Goal: Task Accomplishment & Management: Manage account settings

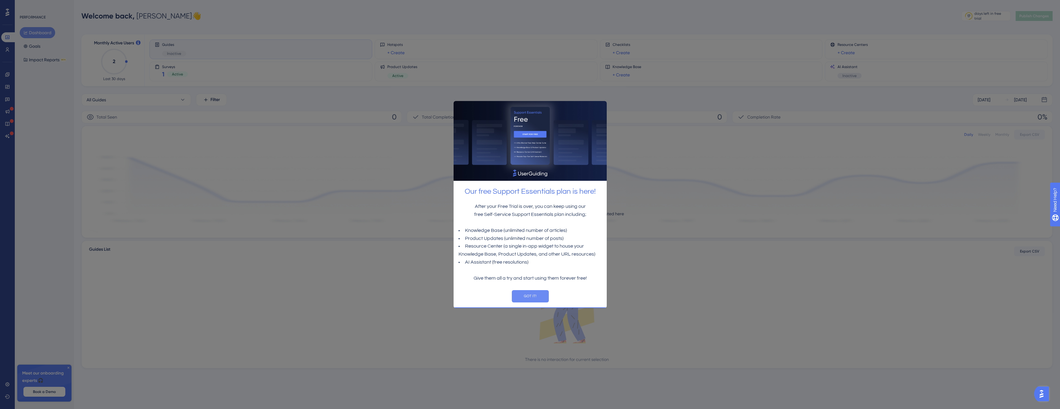
click at [528, 301] on button "GOT IT!" at bounding box center [529, 296] width 37 height 12
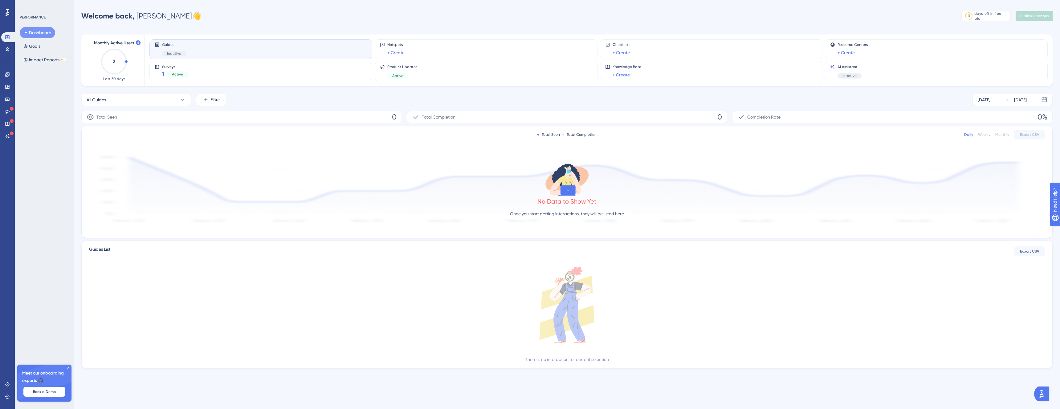
click at [74, 111] on div "Performance Users Engagement Widgets Feedback Product Updates Knowledge Base AI…" at bounding box center [567, 194] width 986 height 368
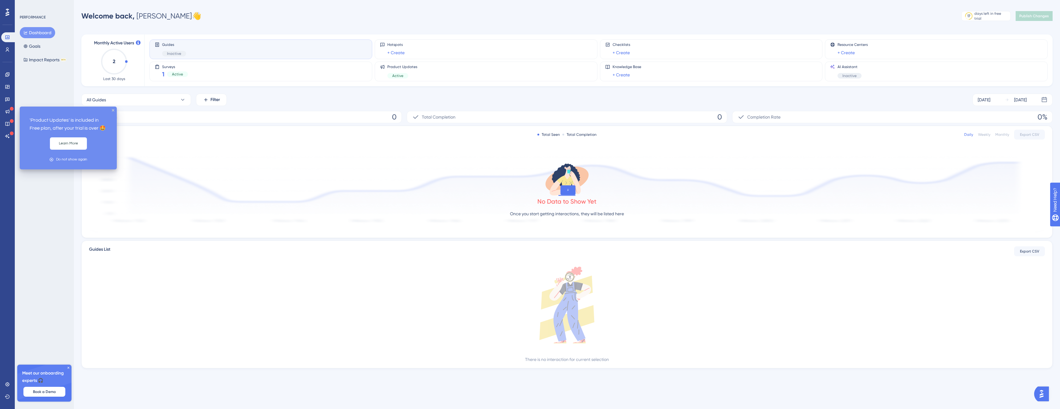
click at [13, 111] on div at bounding box center [12, 109] width 4 height 5
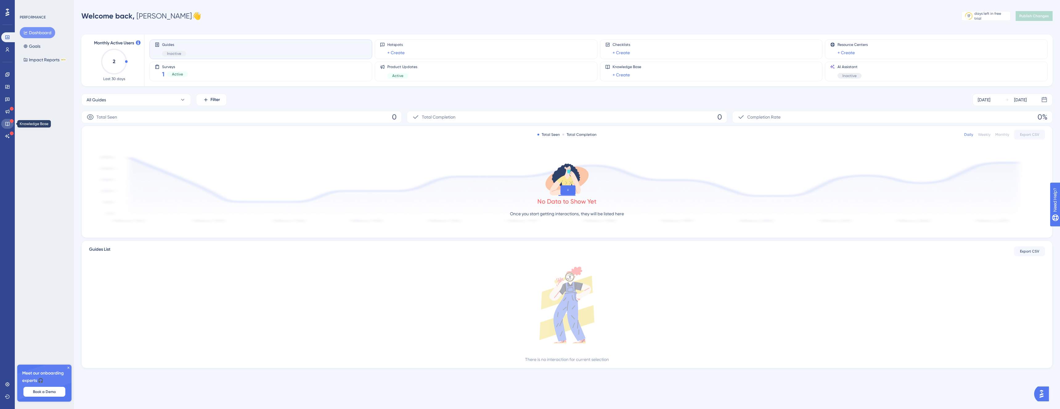
click at [5, 120] on link at bounding box center [7, 124] width 12 height 10
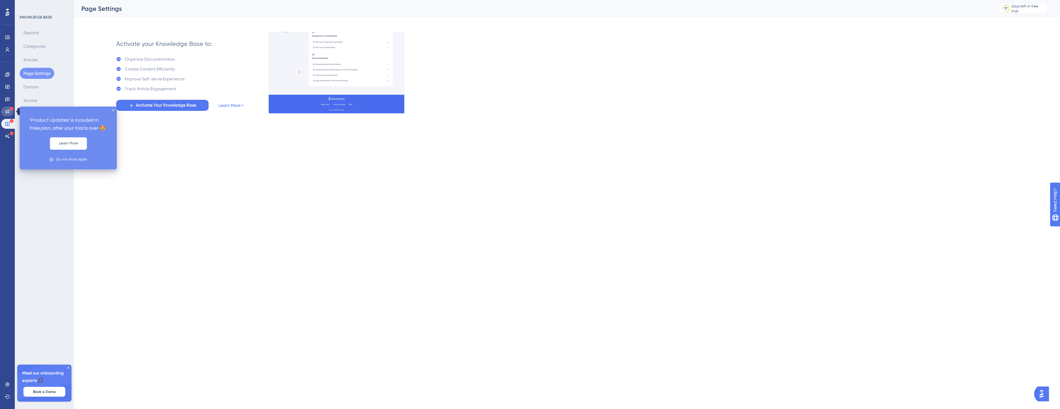
click at [6, 114] on link at bounding box center [7, 112] width 12 height 10
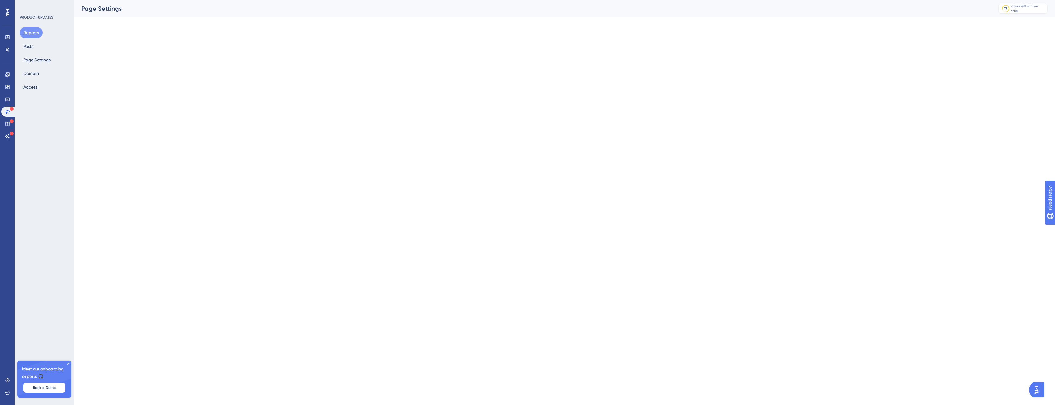
scroll to position [0, 0]
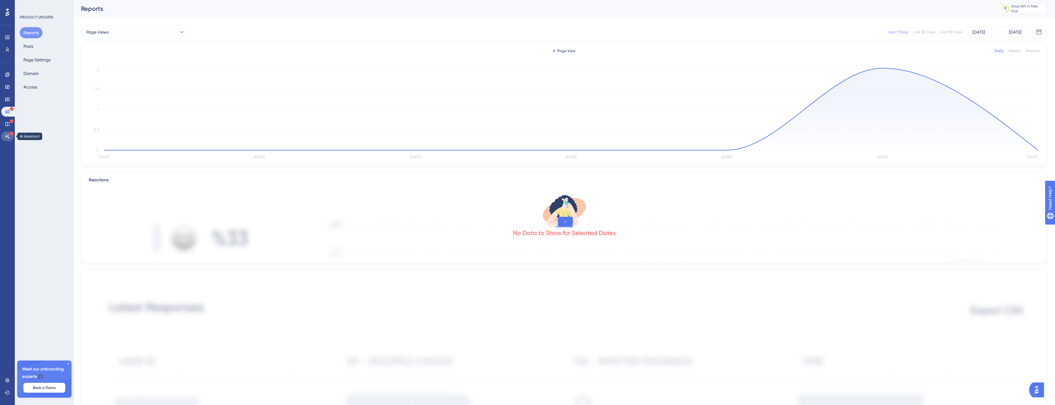
click at [8, 139] on link at bounding box center [7, 136] width 12 height 10
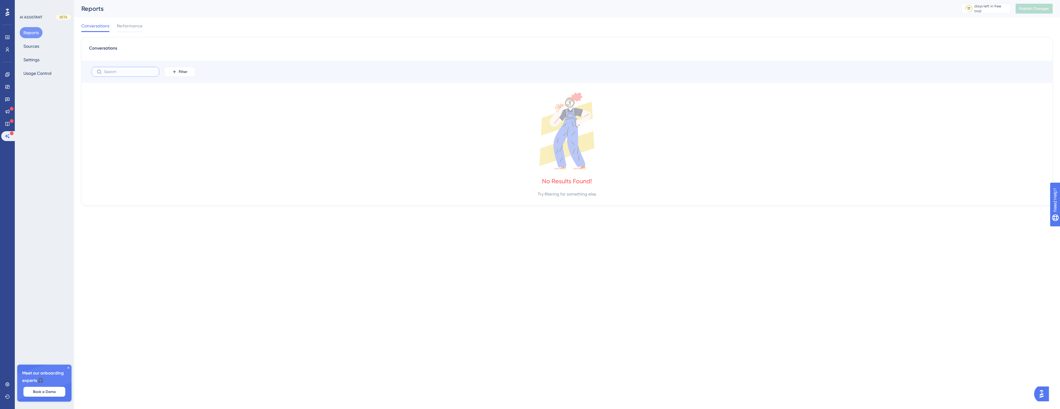
drag, startPoint x: 122, startPoint y: 72, endPoint x: 111, endPoint y: 82, distance: 14.9
click at [122, 73] on input "text" at bounding box center [129, 72] width 50 height 4
click at [199, 157] on icon at bounding box center [567, 131] width 956 height 77
click at [34, 50] on button "Sources" at bounding box center [31, 46] width 23 height 11
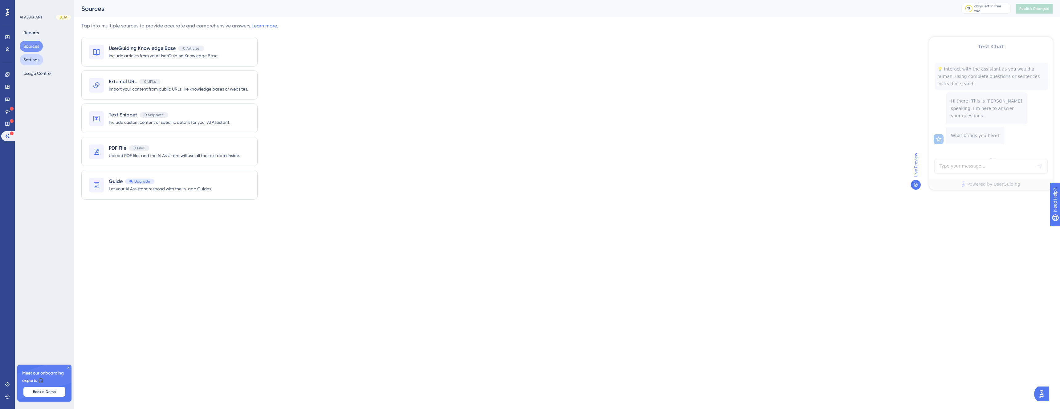
click at [32, 64] on button "Settings" at bounding box center [31, 59] width 23 height 11
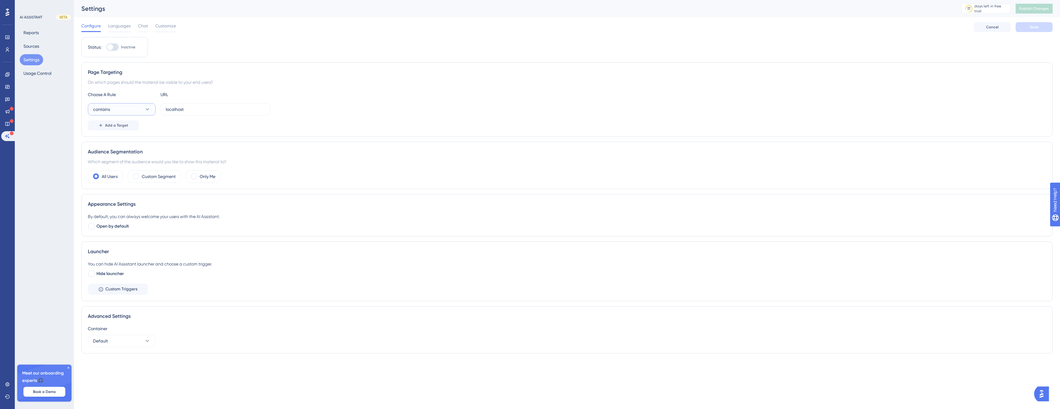
click at [118, 111] on button "contains" at bounding box center [122, 109] width 68 height 12
click at [316, 131] on div "Page Targeting On which pages should the material be visible to your end users?…" at bounding box center [566, 99] width 971 height 75
click at [8, 49] on icon at bounding box center [7, 49] width 5 height 5
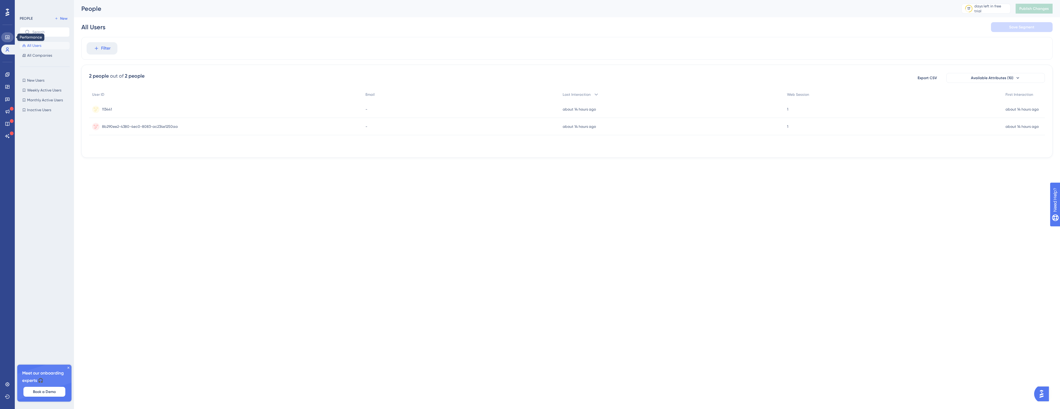
click at [8, 38] on icon at bounding box center [7, 37] width 4 height 4
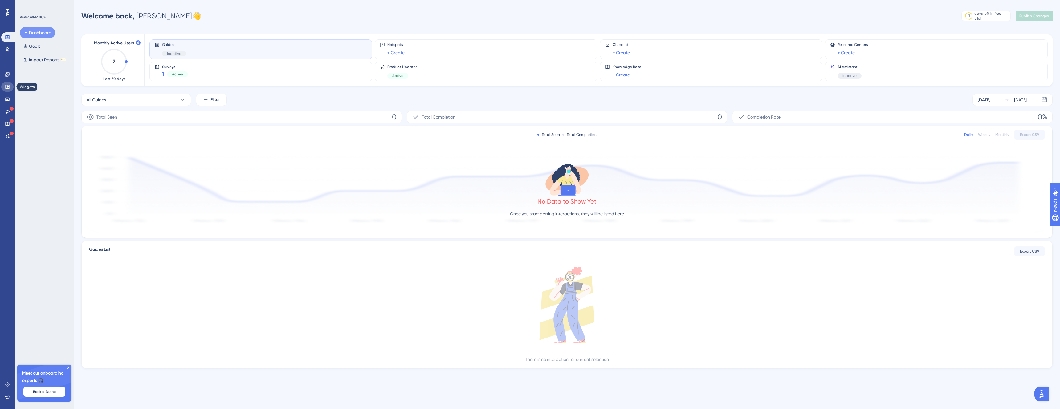
click at [10, 82] on link at bounding box center [7, 87] width 12 height 10
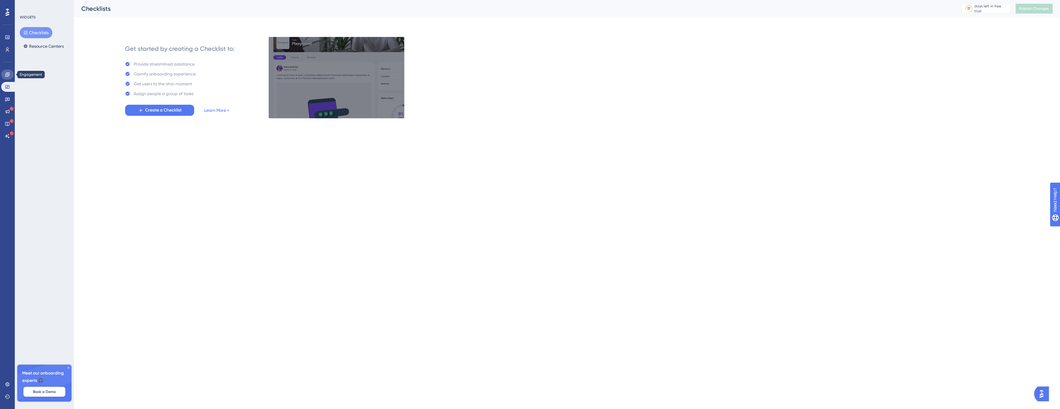
click at [9, 75] on icon at bounding box center [7, 74] width 4 height 4
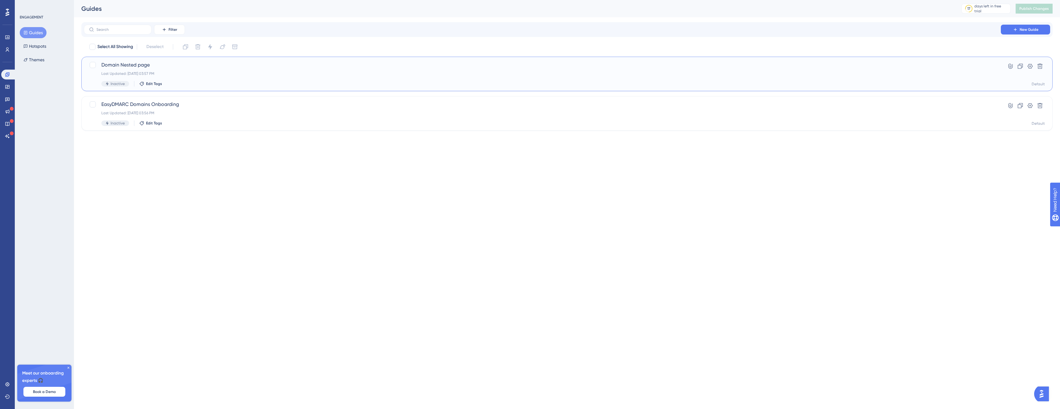
click at [166, 63] on span "Domain Nested page" at bounding box center [542, 64] width 882 height 7
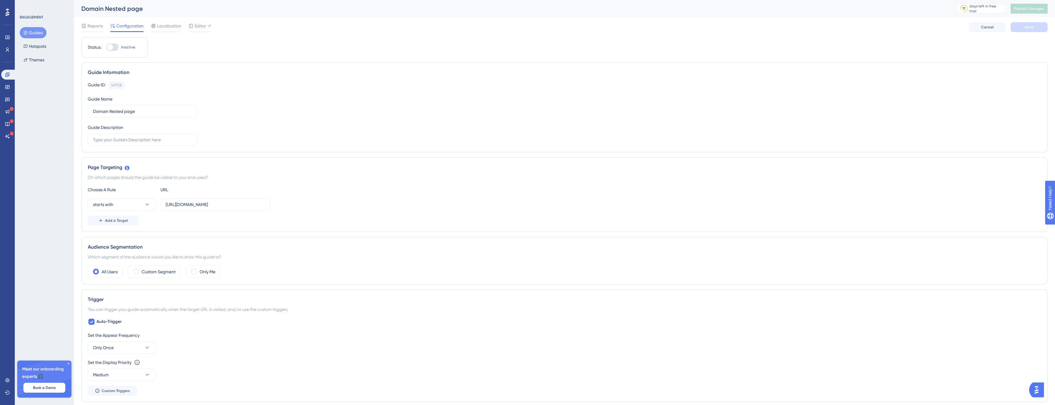
scroll to position [0, 3]
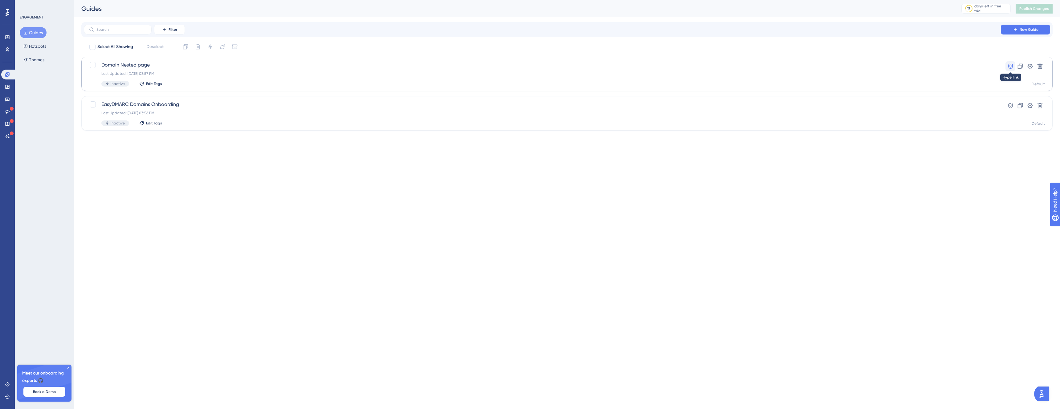
click at [1011, 67] on icon at bounding box center [1010, 66] width 6 height 6
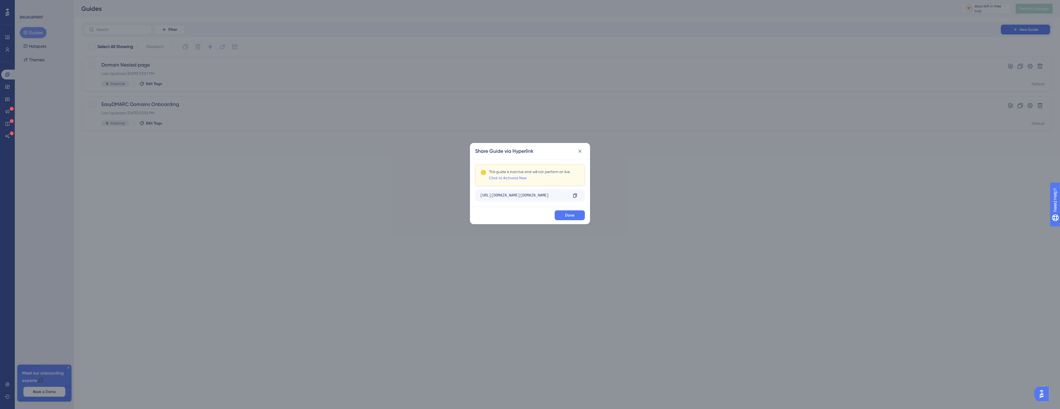
click at [533, 172] on div "This guide is inactive and will not perform on live." at bounding box center [530, 171] width 82 height 5
drag, startPoint x: 533, startPoint y: 172, endPoint x: 559, endPoint y: 174, distance: 26.6
click at [559, 174] on div "This guide is inactive and will not perform on live. Click to Activate Now" at bounding box center [530, 174] width 82 height 11
click at [580, 153] on button at bounding box center [580, 151] width 10 height 10
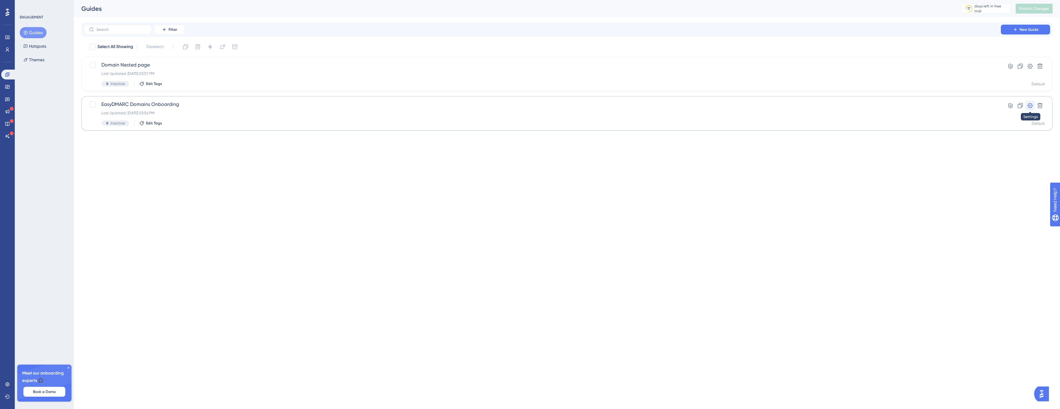
click at [1032, 107] on icon at bounding box center [1030, 106] width 6 height 6
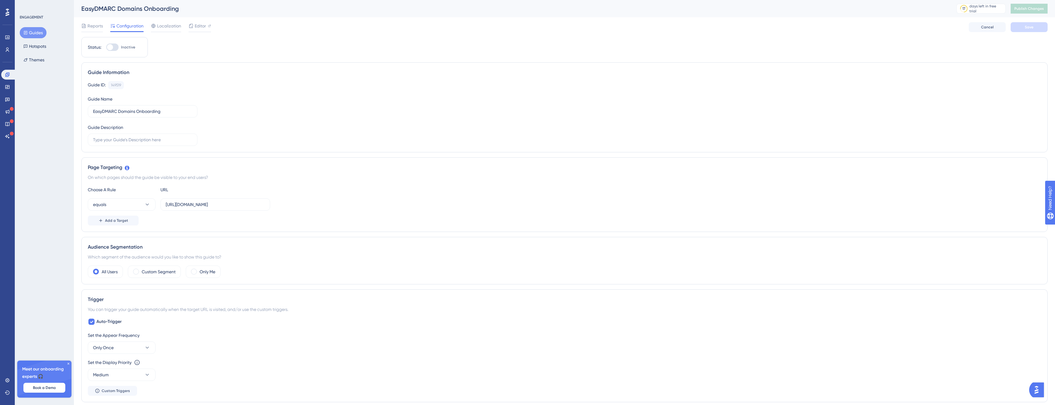
click at [30, 22] on div "ENGAGEMENT Guides Hotspots Themes" at bounding box center [45, 40] width 50 height 51
click at [24, 59] on icon at bounding box center [25, 60] width 4 height 4
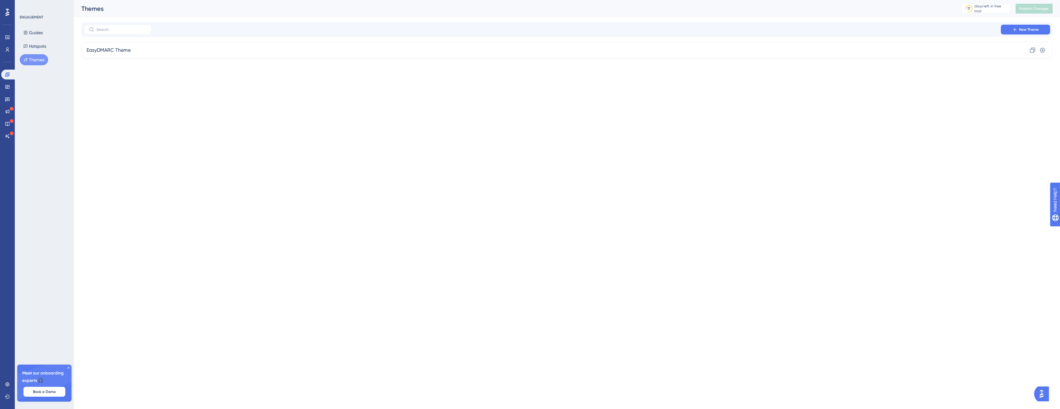
click at [69, 365] on div "Meet our onboarding experts 🎧 Book a Demo" at bounding box center [44, 383] width 54 height 37
click at [68, 367] on icon at bounding box center [69, 368] width 4 height 4
click at [8, 100] on icon at bounding box center [7, 100] width 4 height 4
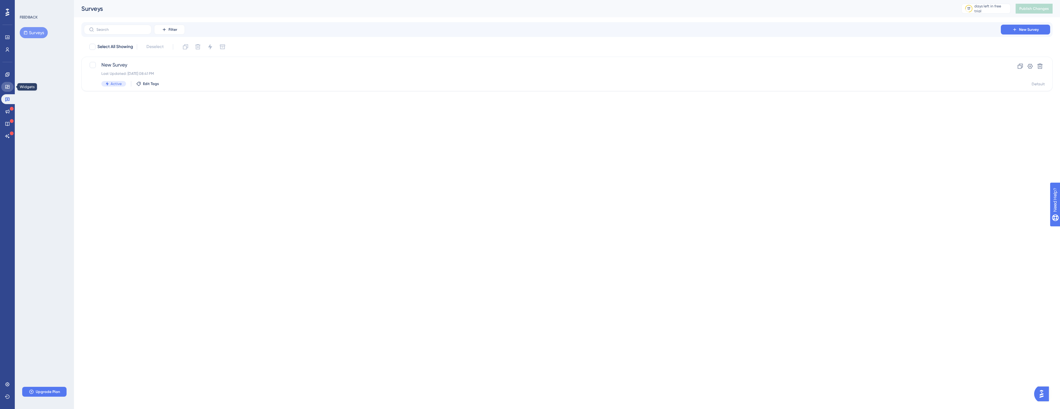
click at [6, 85] on icon at bounding box center [7, 87] width 4 height 4
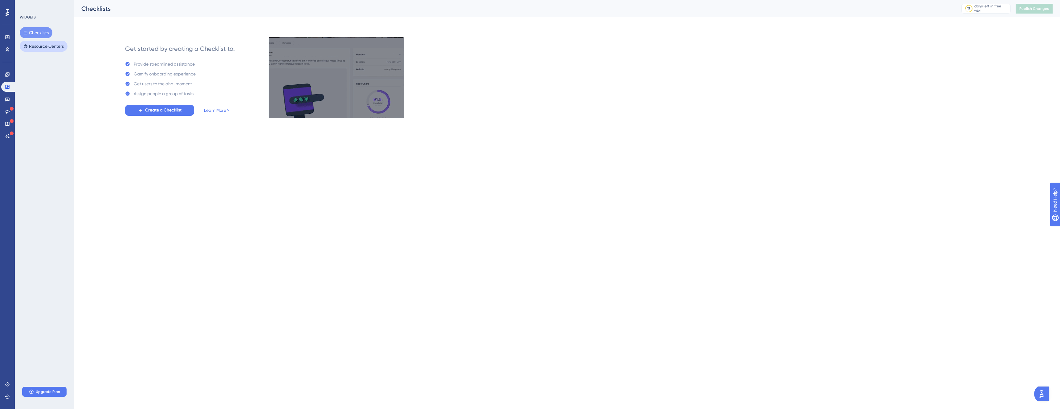
click at [61, 46] on button "Resource Centers" at bounding box center [44, 46] width 48 height 11
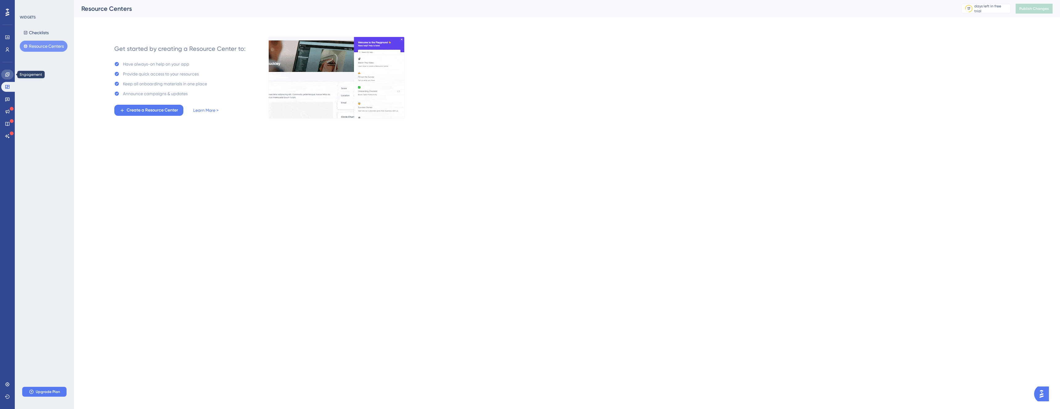
click at [9, 72] on icon at bounding box center [7, 74] width 5 height 5
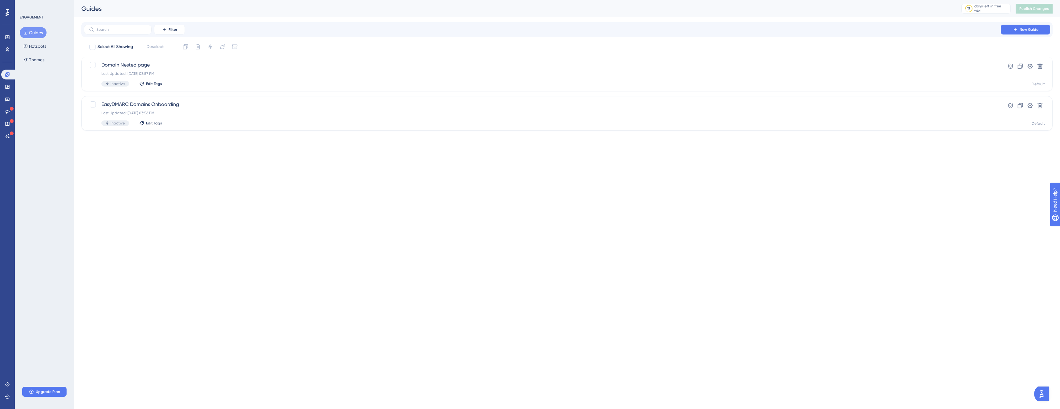
click at [7, 106] on div "Engagement Widgets Feedback Product Updates Knowledge Base AI Assistant" at bounding box center [7, 105] width 12 height 71
click at [9, 113] on icon at bounding box center [7, 111] width 5 height 5
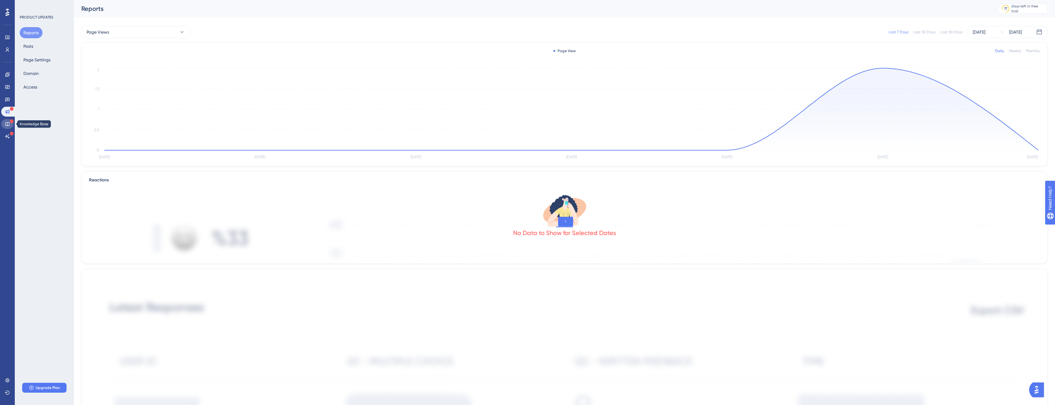
click at [7, 122] on icon at bounding box center [7, 123] width 5 height 5
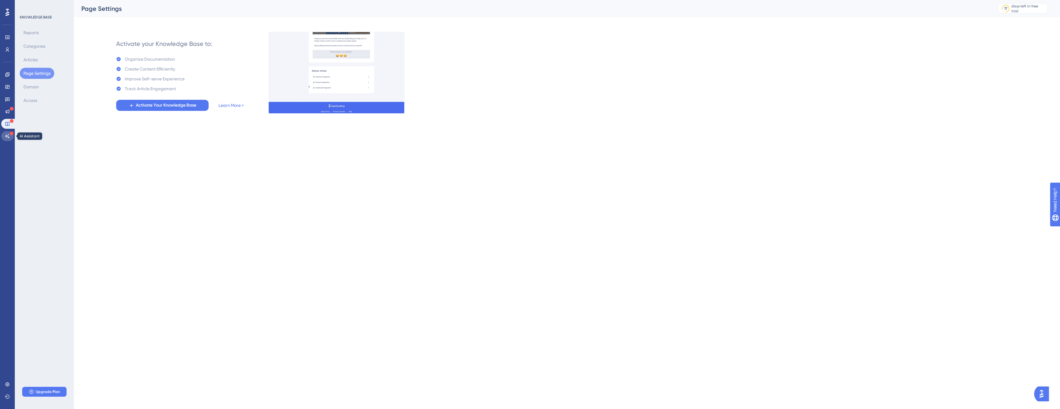
click at [6, 135] on icon at bounding box center [7, 136] width 5 height 5
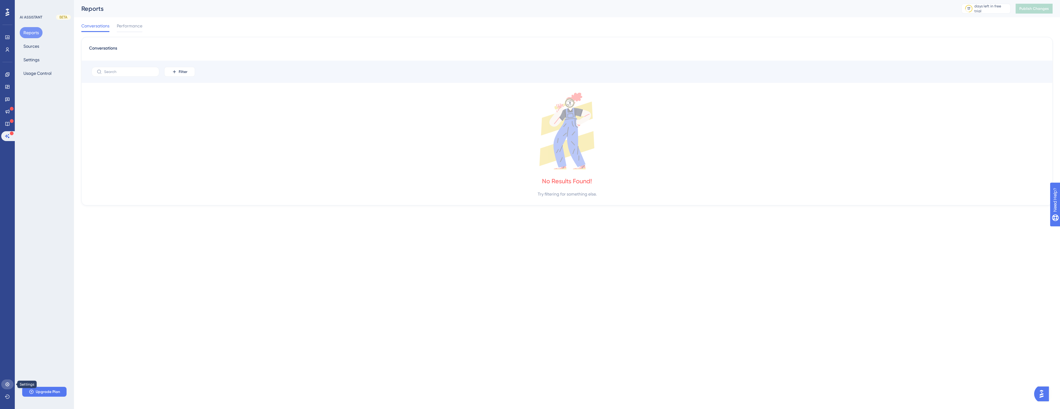
click at [7, 380] on link at bounding box center [7, 385] width 12 height 10
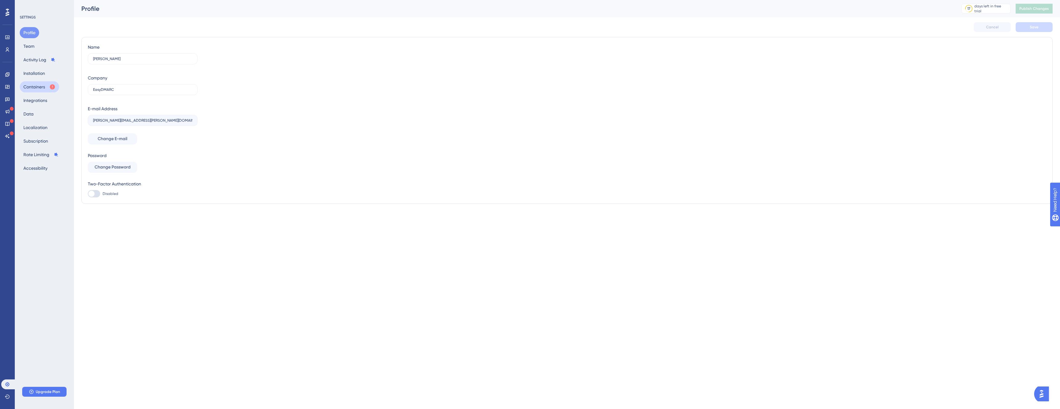
click at [32, 87] on button "Containers" at bounding box center [39, 86] width 39 height 11
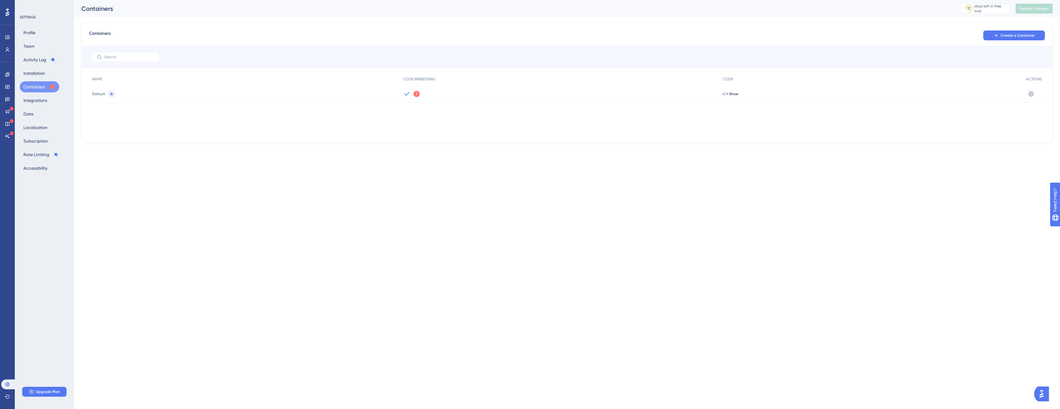
click at [98, 92] on span "Default" at bounding box center [98, 94] width 13 height 5
click at [728, 93] on span "</> Show" at bounding box center [730, 94] width 16 height 5
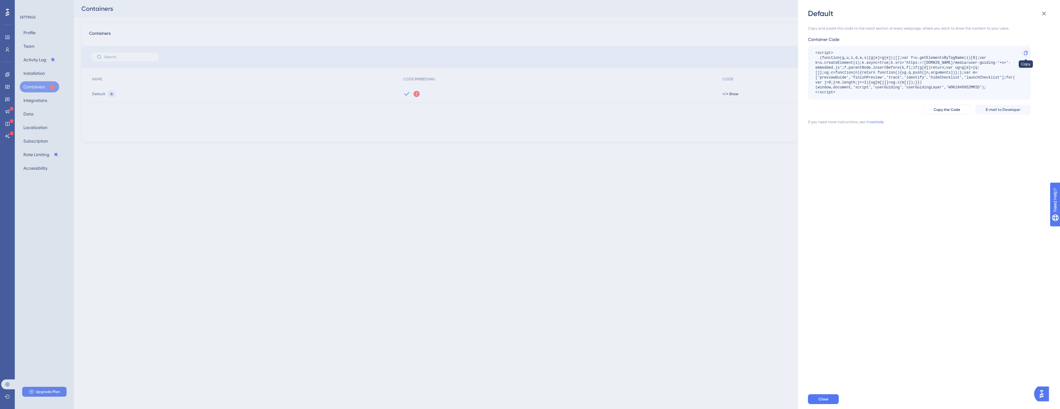
click at [1027, 52] on icon at bounding box center [1025, 53] width 5 height 5
drag, startPoint x: 267, startPoint y: 242, endPoint x: 256, endPoint y: 200, distance: 43.6
click at [267, 242] on div "Default Copy and paste this code to the head section of every webpage, where yo…" at bounding box center [530, 204] width 1060 height 409
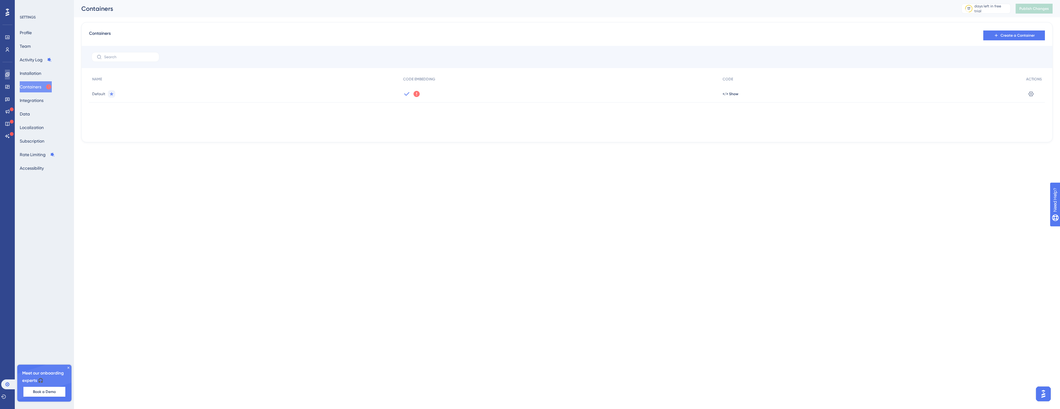
click at [8, 75] on icon at bounding box center [7, 74] width 4 height 4
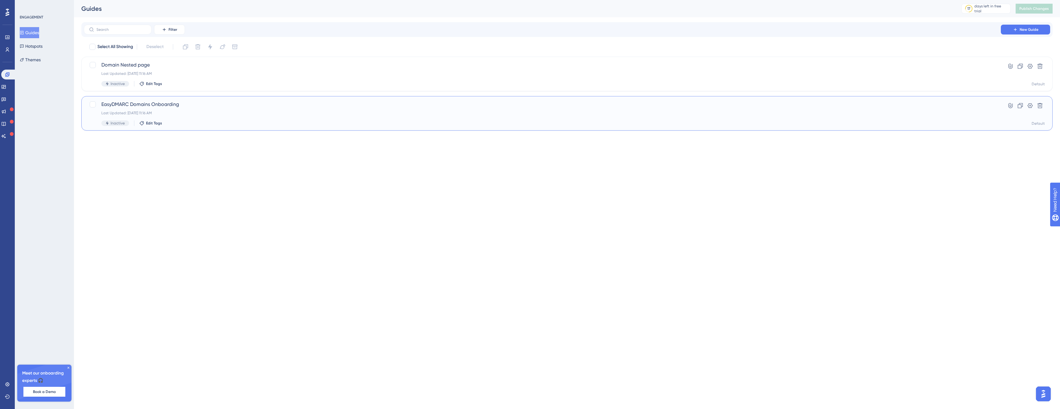
click at [203, 107] on span "EasyDMARC Domains Onboarding" at bounding box center [542, 104] width 882 height 7
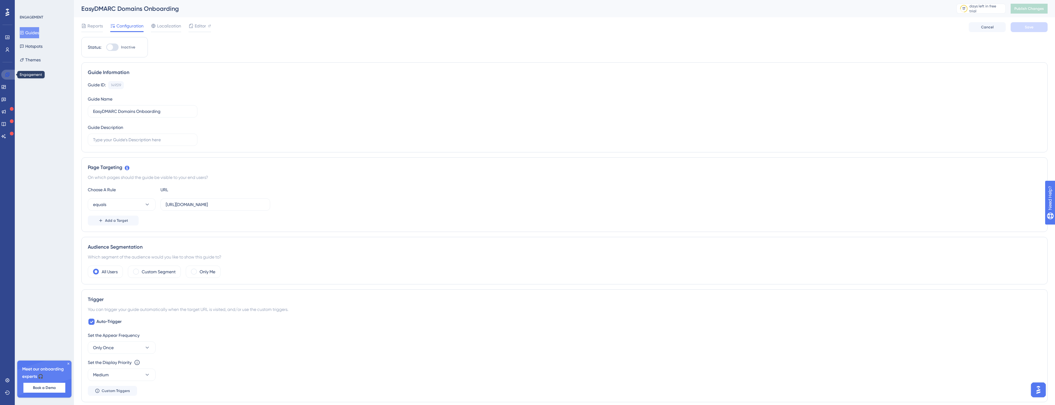
click at [13, 73] on link at bounding box center [8, 75] width 15 height 10
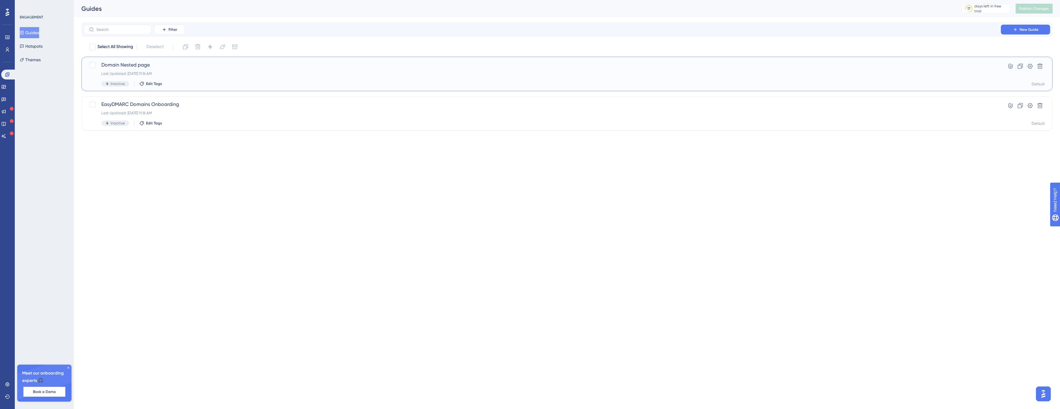
click at [131, 65] on span "Domain Nested page" at bounding box center [542, 64] width 882 height 7
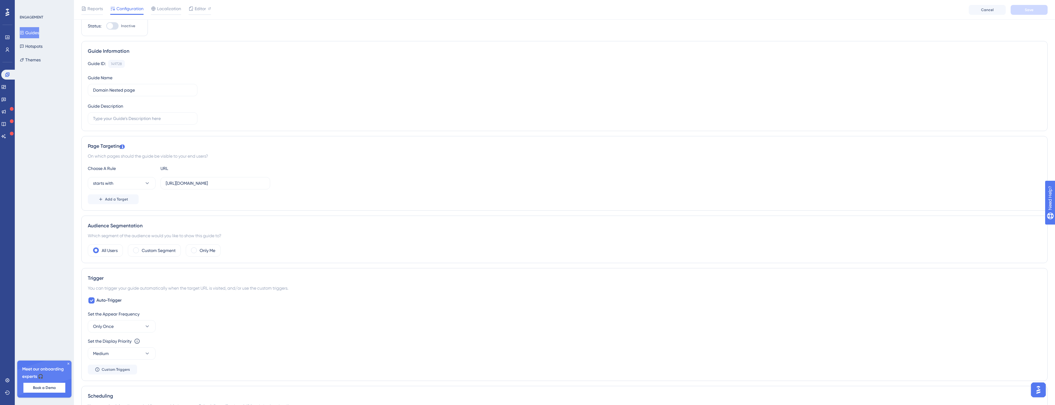
scroll to position [24, 0]
click at [228, 181] on input "https://app.easydmarc.am/all-domains" at bounding box center [215, 183] width 99 height 7
click at [247, 183] on input "https://app.easydmarc.am/domains" at bounding box center [215, 183] width 99 height 7
type input "https://app.easydmarc.am/domains/"
click at [1044, 2] on div "Reports Configuration Localization Editor Cancel Save" at bounding box center [564, 10] width 981 height 20
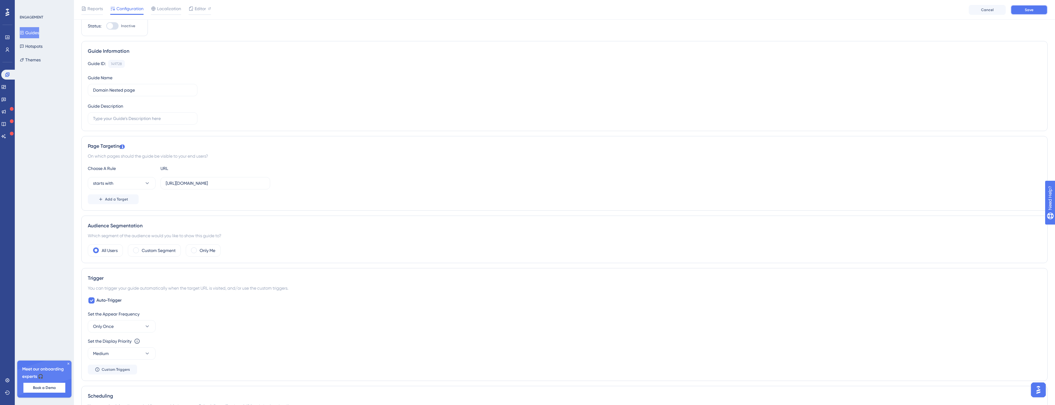
click at [1041, 6] on button "Save" at bounding box center [1029, 10] width 37 height 10
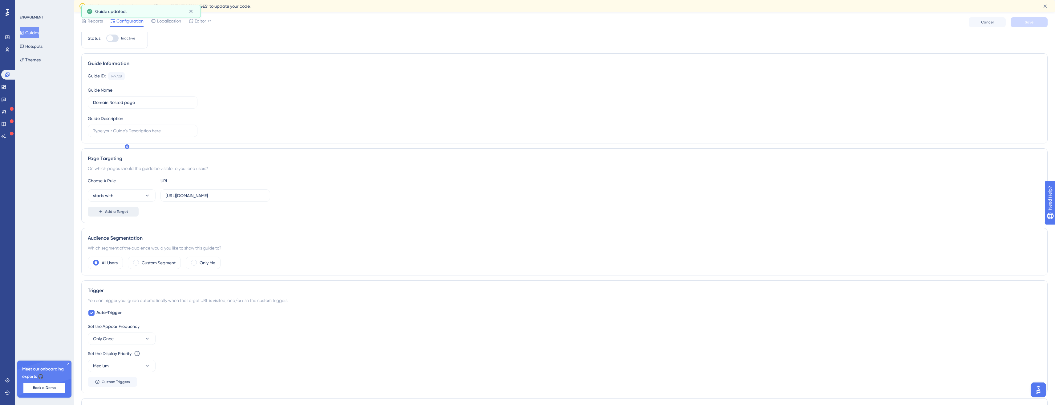
click at [105, 213] on span "Add a Target" at bounding box center [116, 211] width 23 height 5
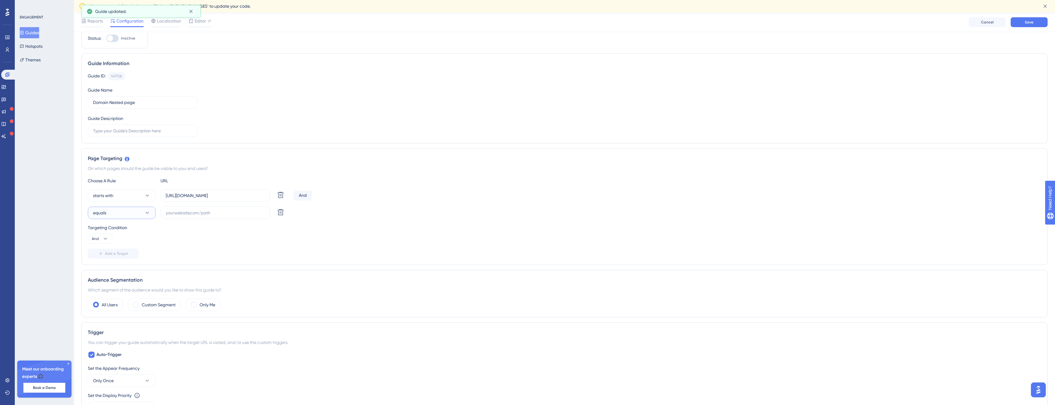
click at [133, 216] on button "equals" at bounding box center [122, 212] width 68 height 12
click at [133, 279] on div "starts with starts with" at bounding box center [122, 281] width 50 height 12
click at [258, 193] on input "https://app.easydmarc.am/domains/" at bounding box center [215, 195] width 99 height 7
drag, startPoint x: 251, startPoint y: 195, endPoint x: 138, endPoint y: 193, distance: 112.8
click at [139, 193] on div "starts with https://app.easydmarc.am/domains/ Delete" at bounding box center [189, 195] width 203 height 12
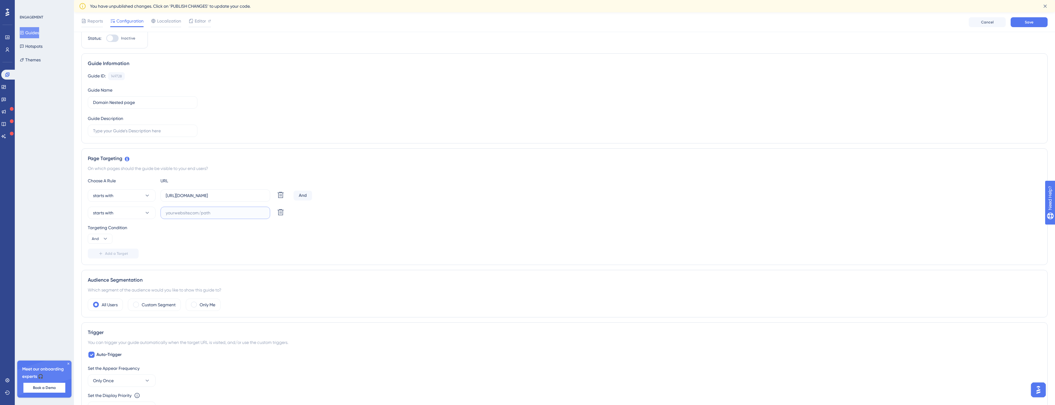
click at [202, 215] on input "text" at bounding box center [215, 212] width 99 height 7
paste input "https://app.easydmarc.am/domains/"
drag, startPoint x: 173, startPoint y: 214, endPoint x: 216, endPoint y: 246, distance: 53.7
click at [173, 214] on input "https://app.easydmarc.am/domains/" at bounding box center [215, 212] width 99 height 7
click at [214, 215] on input "http://app.easydmarc.am/domains/" at bounding box center [215, 212] width 99 height 7
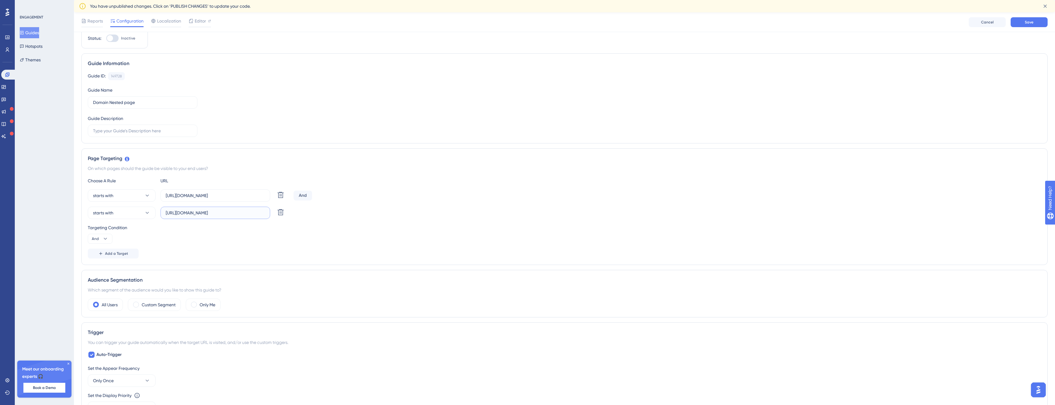
click at [197, 216] on input "http://app.easydmarc.am/domains/" at bounding box center [215, 212] width 99 height 7
click at [198, 214] on input "http://app.easydmarc.am/domains/" at bounding box center [215, 212] width 99 height 7
click at [310, 242] on div "Targeting Condition And" at bounding box center [565, 234] width 954 height 20
click at [284, 246] on div "Choose A Rule URL starts with https://app.easydmarc.am/domains/ Delete And star…" at bounding box center [565, 217] width 954 height 81
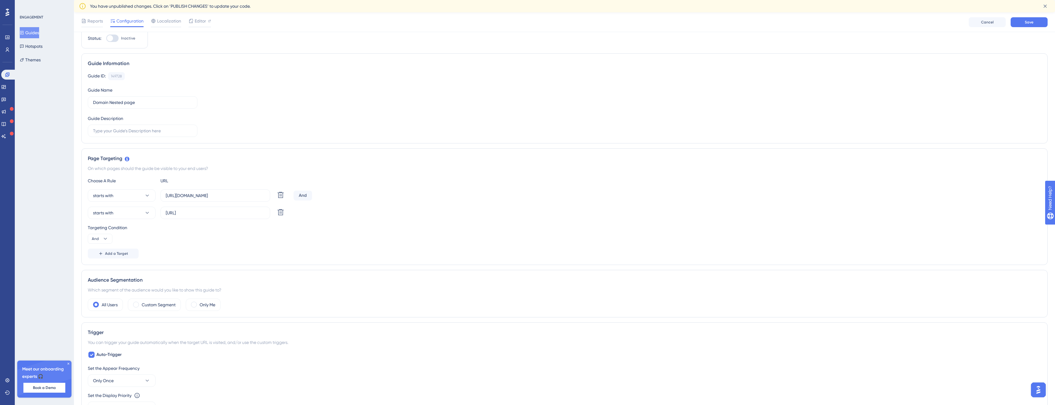
click at [312, 193] on div "starts with https://app.easydmarc.am/domains/ Delete And" at bounding box center [565, 195] width 954 height 12
click at [303, 193] on div "And" at bounding box center [303, 195] width 18 height 10
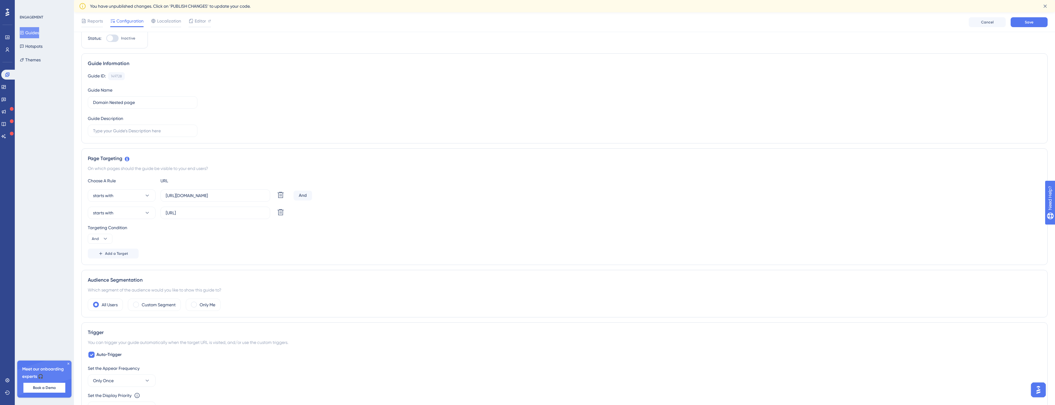
click at [370, 238] on div "Targeting Condition And" at bounding box center [565, 234] width 954 height 20
click at [301, 196] on div "And" at bounding box center [303, 195] width 18 height 10
click at [304, 197] on div "And" at bounding box center [303, 195] width 18 height 10
click at [315, 194] on div "Choose A Rule URL starts with https://app.easydmarc.am/domains/ Delete And star…" at bounding box center [565, 217] width 954 height 81
drag, startPoint x: 329, startPoint y: 195, endPoint x: 465, endPoint y: 193, distance: 136.2
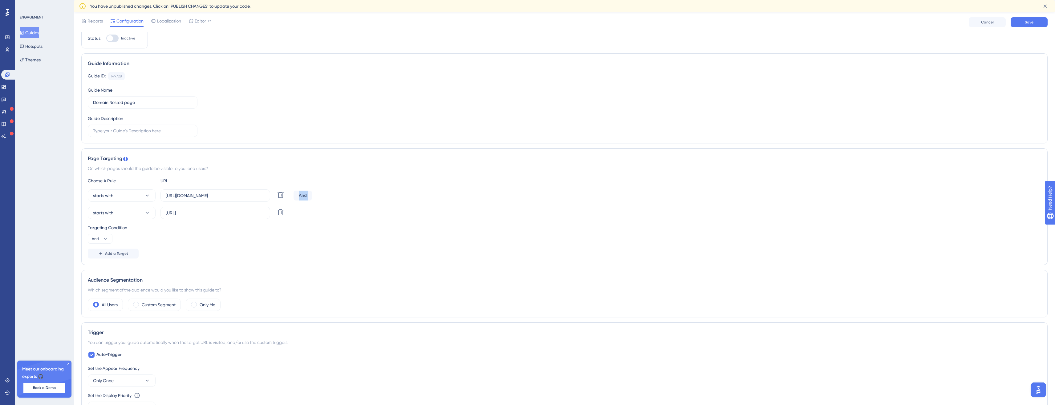
click at [329, 195] on div "starts with https://app.easydmarc.am/domains/ Delete And" at bounding box center [565, 195] width 954 height 12
click at [1035, 28] on div "Reports Configuration Localization Editor Cancel Save" at bounding box center [564, 22] width 981 height 20
click at [1037, 23] on button "Save" at bounding box center [1029, 22] width 37 height 10
click at [96, 237] on span "And" at bounding box center [95, 238] width 7 height 5
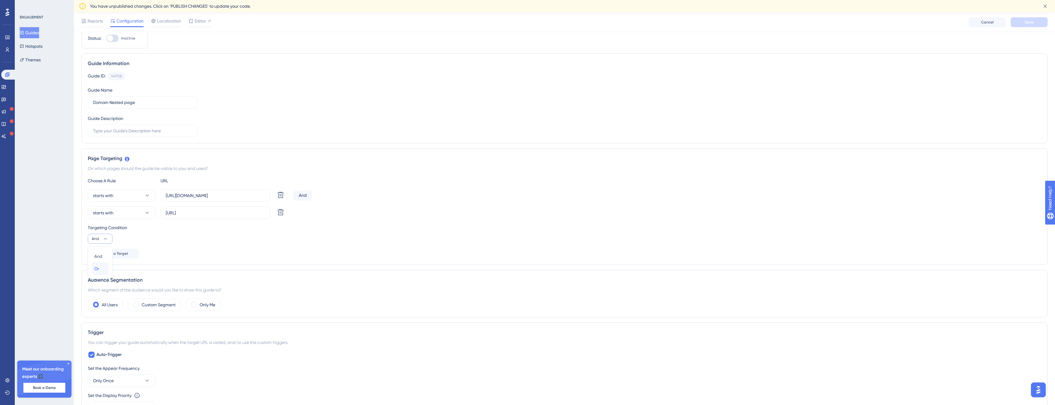
click at [99, 266] on span "Or" at bounding box center [96, 268] width 5 height 7
click at [516, 245] on div "Choose A Rule URL starts with https://app.easydmarc.am/domains/ Delete Or start…" at bounding box center [565, 217] width 954 height 81
click at [1029, 28] on div "Reports Configuration Localization Editor Cancel Save" at bounding box center [564, 22] width 981 height 20
click at [1036, 23] on button "Save" at bounding box center [1029, 22] width 37 height 10
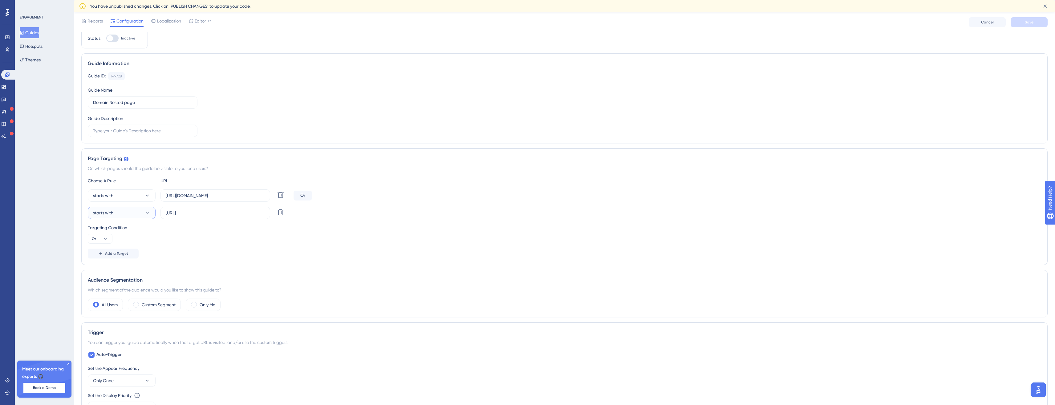
click at [127, 215] on button "starts with" at bounding box center [122, 212] width 68 height 12
click at [126, 260] on div "contains contains" at bounding box center [122, 256] width 50 height 12
click at [1037, 21] on button "Save" at bounding box center [1029, 22] width 37 height 10
click at [208, 208] on label "http://app.easy.local:3010/domains/" at bounding box center [216, 212] width 110 height 12
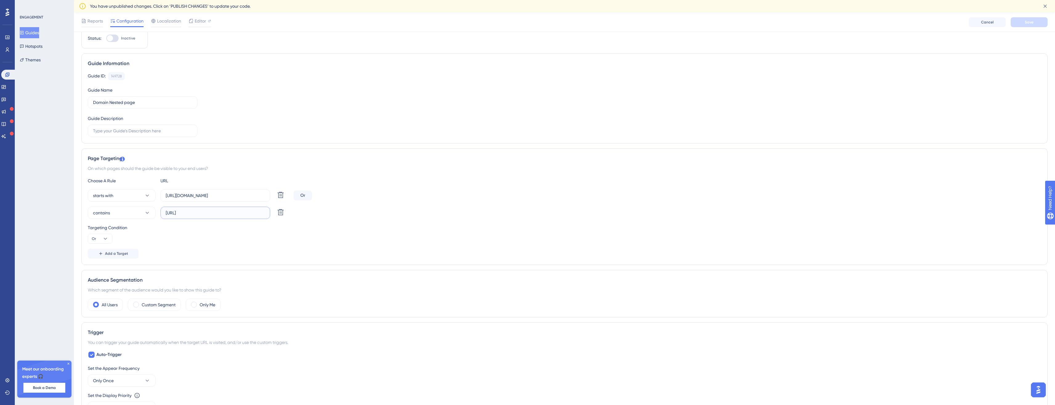
click at [208, 209] on input "http://app.easy.local:3010/domains/" at bounding box center [215, 212] width 99 height 7
click at [209, 213] on input "http://app.easy.local:3010/domains/" at bounding box center [215, 212] width 99 height 7
type input "http://app.easy.local/domains/"
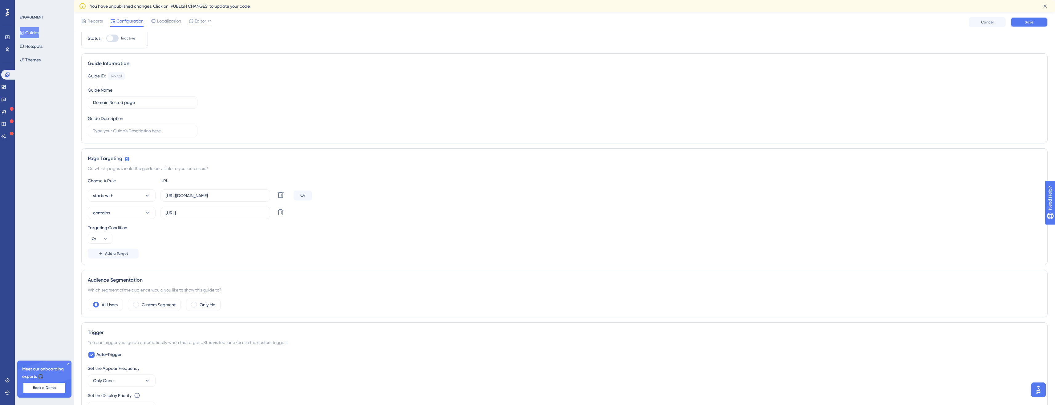
click at [1036, 20] on button "Save" at bounding box center [1029, 22] width 37 height 10
click at [246, 212] on input "http://app.easy.local/domains/" at bounding box center [215, 212] width 99 height 7
click at [161, 180] on div "URL" at bounding box center [195, 180] width 68 height 7
drag, startPoint x: 161, startPoint y: 180, endPoint x: 368, endPoint y: 170, distance: 207.3
click at [294, 172] on div "Page Targeting On which pages should the guide be visible to your end users? Ch…" at bounding box center [564, 206] width 966 height 116
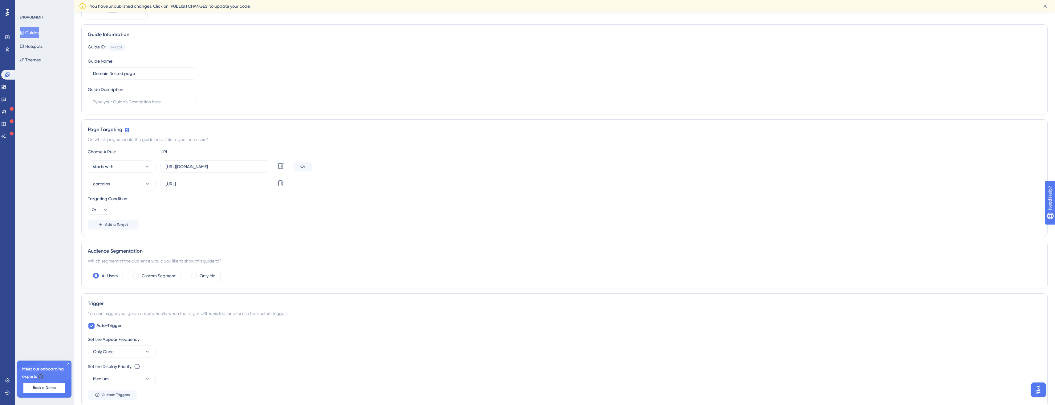
scroll to position [0, 0]
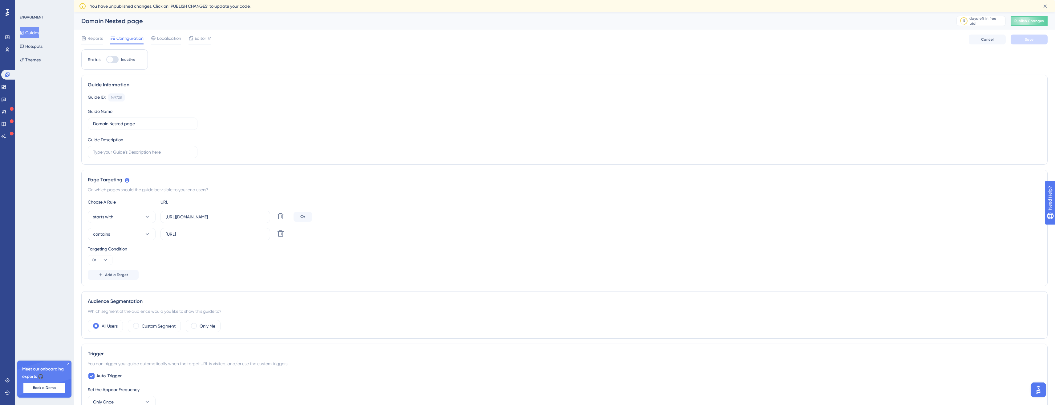
click at [197, 7] on span "You have unpublished changes. Click on ‘PUBLISH CHANGES’ to update your code." at bounding box center [170, 5] width 161 height 7
click at [118, 7] on span "You have unpublished changes. Click on ‘PUBLISH CHANGES’ to update your code." at bounding box center [170, 5] width 161 height 7
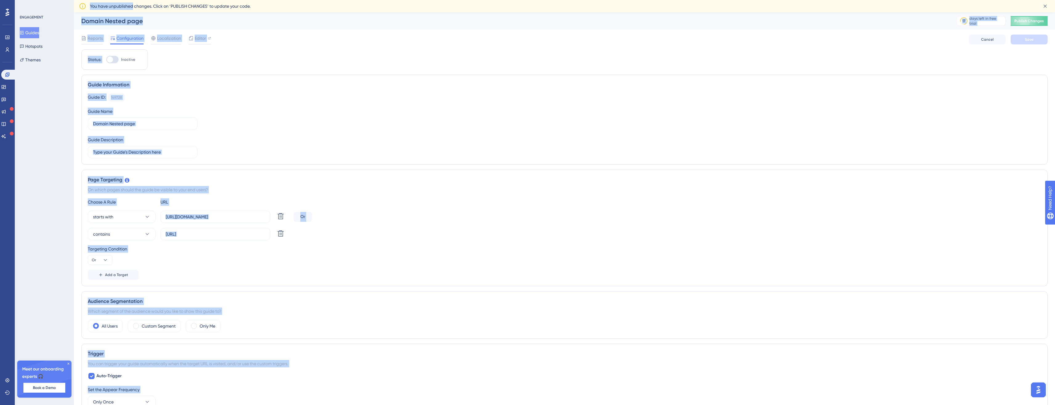
drag, startPoint x: 118, startPoint y: 7, endPoint x: 142, endPoint y: 15, distance: 24.6
click at [142, 15] on div "Performance Users Engagement Widgets Feedback Product Updates Knowledge Base AI…" at bounding box center [564, 355] width 981 height 686
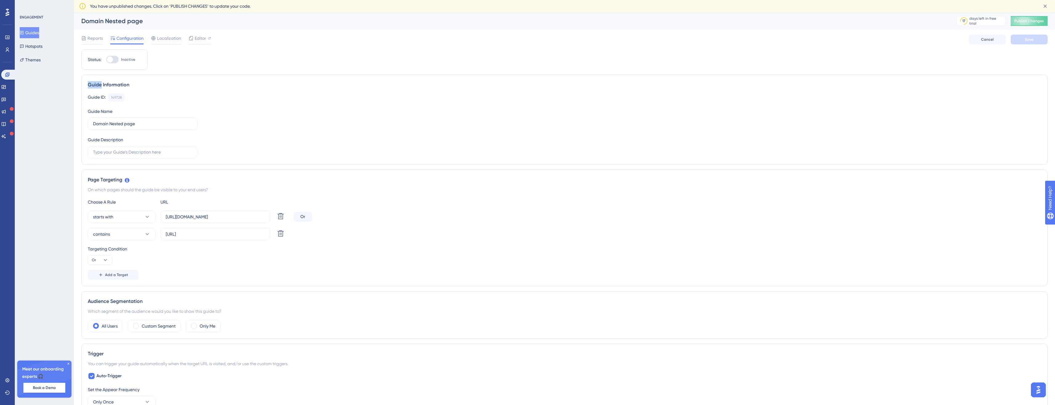
click at [1037, 69] on div "Status: Inactive Guide Information Guide ID: 149728 Copy Guide Name Domain Nest…" at bounding box center [564, 368] width 966 height 639
click at [1035, 24] on button "Publish Changes" at bounding box center [1029, 21] width 37 height 10
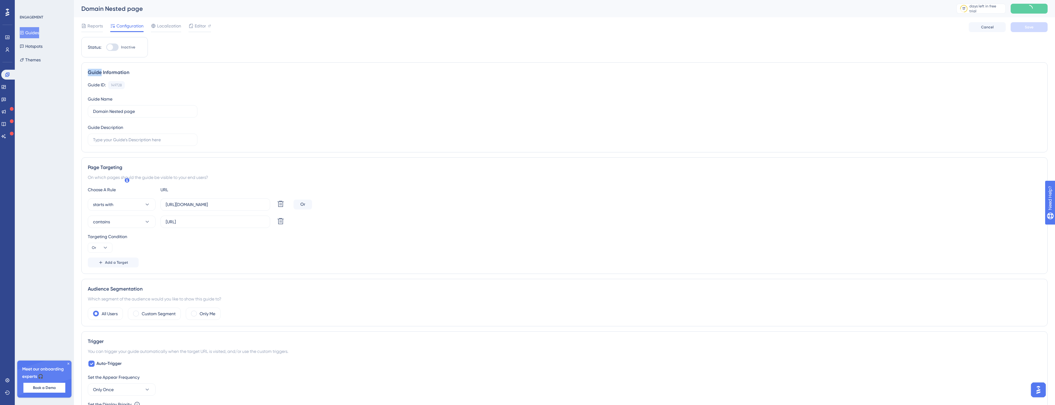
scroll to position [0, 1]
click at [6, 72] on icon at bounding box center [7, 74] width 5 height 5
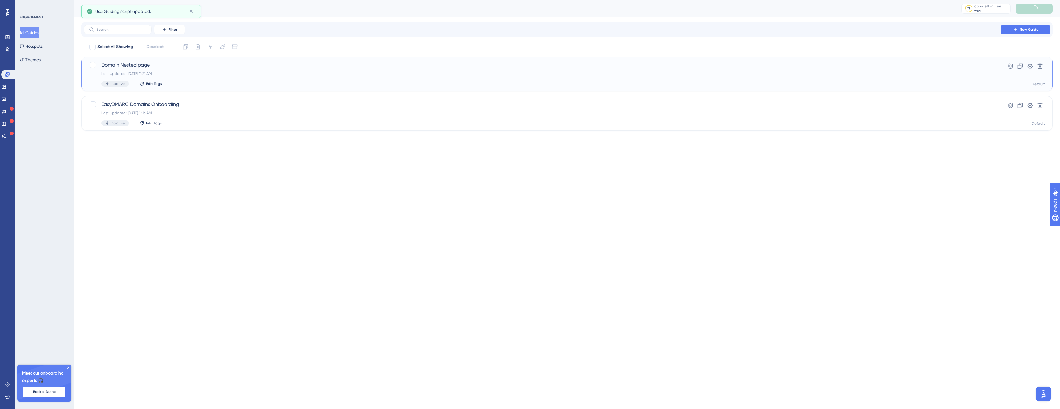
click at [146, 66] on span "Domain Nested page" at bounding box center [542, 64] width 882 height 7
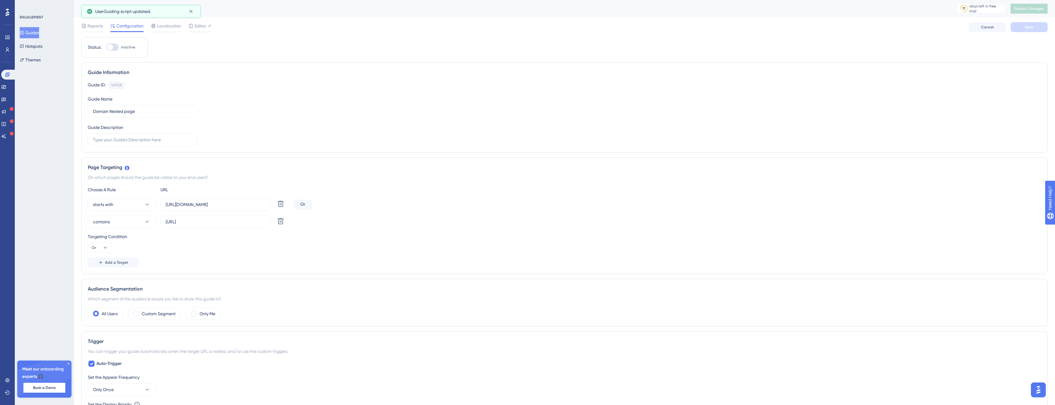
click at [107, 46] on div at bounding box center [110, 47] width 6 height 6
click at [106, 47] on input "Inactive" at bounding box center [106, 47] width 0 height 0
checkbox input "true"
click at [1042, 27] on button "Save" at bounding box center [1029, 27] width 37 height 10
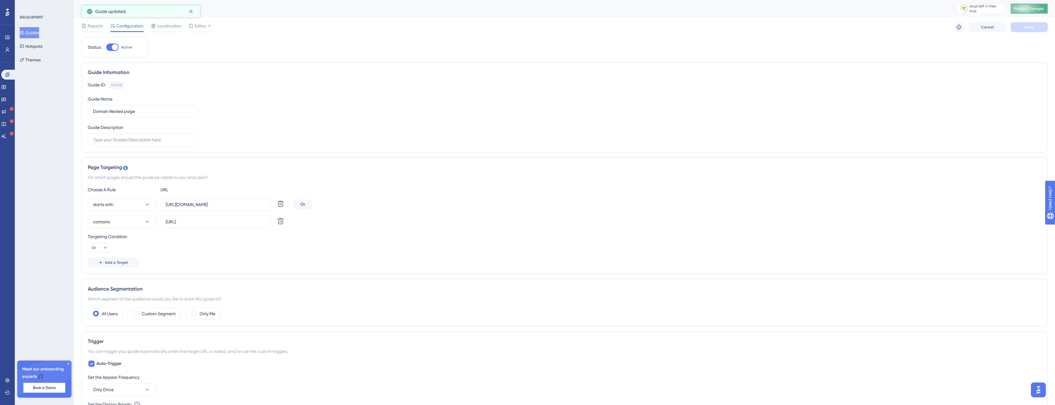
click at [1035, 12] on button "Publish Changes" at bounding box center [1029, 9] width 37 height 10
click at [92, 29] on span "Reports" at bounding box center [94, 25] width 15 height 7
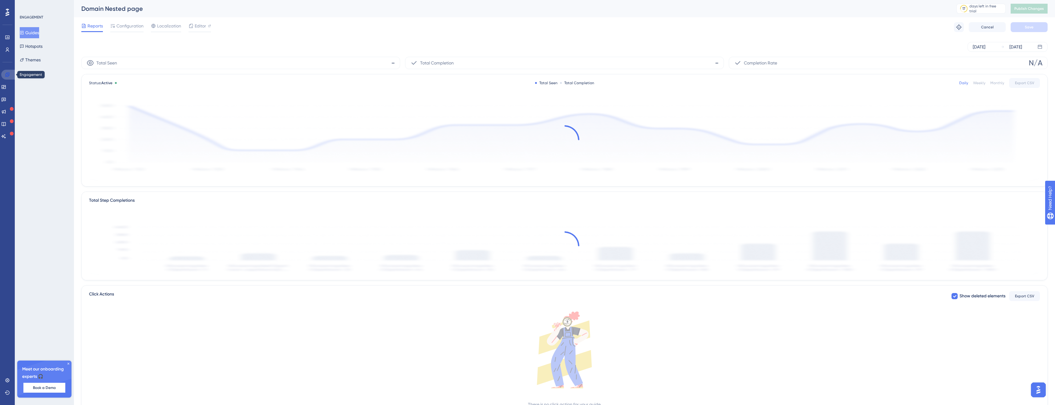
click at [10, 73] on link at bounding box center [8, 75] width 15 height 10
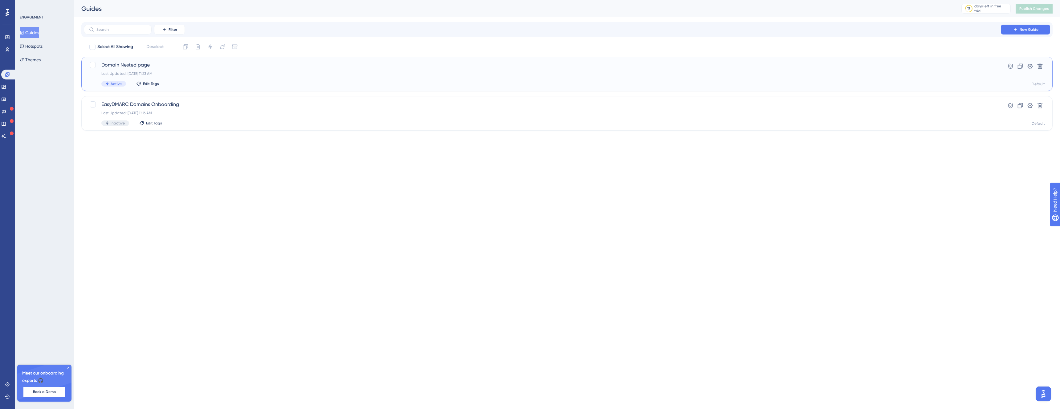
click at [133, 60] on div "Domain Nested page Last Updated: Aug 13 2025, 11:23 AM Active Edit Tags Hyperli…" at bounding box center [566, 74] width 971 height 35
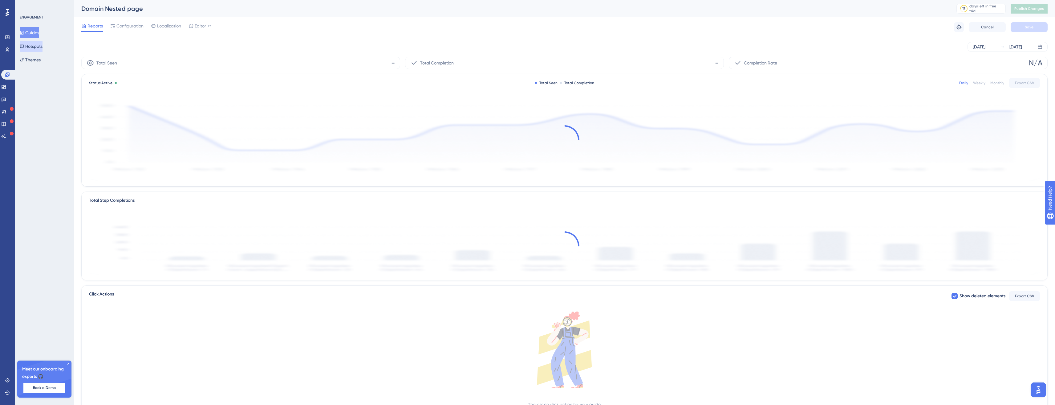
scroll to position [0, 5]
click at [43, 43] on button "Hotspots" at bounding box center [31, 46] width 23 height 11
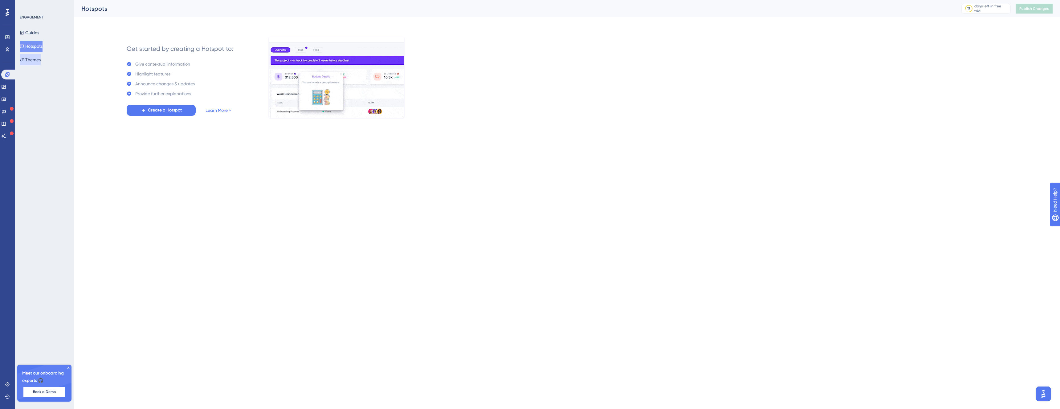
click at [41, 55] on button "Themes" at bounding box center [30, 59] width 21 height 11
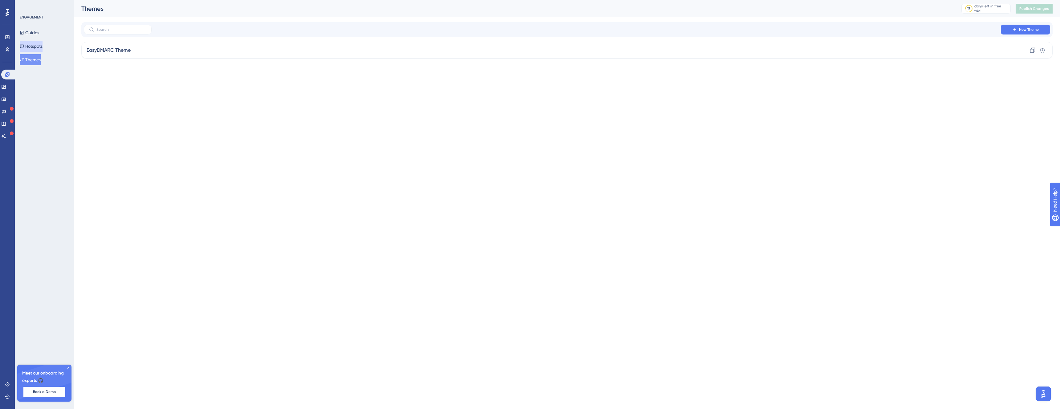
click at [43, 41] on button "Hotspots" at bounding box center [31, 46] width 23 height 11
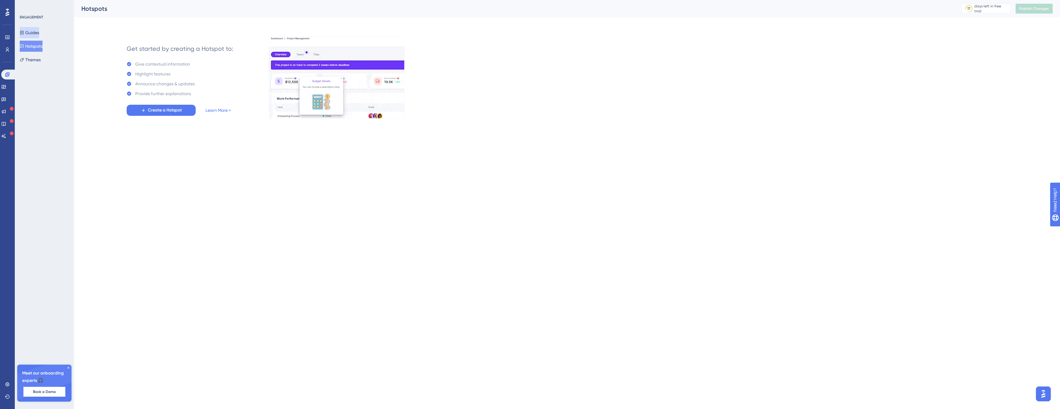
click at [39, 36] on button "Guides" at bounding box center [29, 32] width 19 height 11
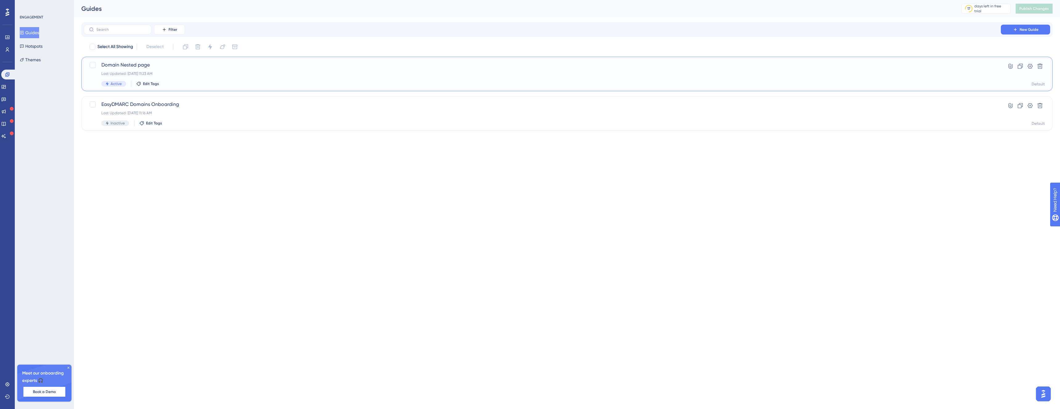
click at [154, 67] on span "Domain Nested page" at bounding box center [542, 64] width 882 height 7
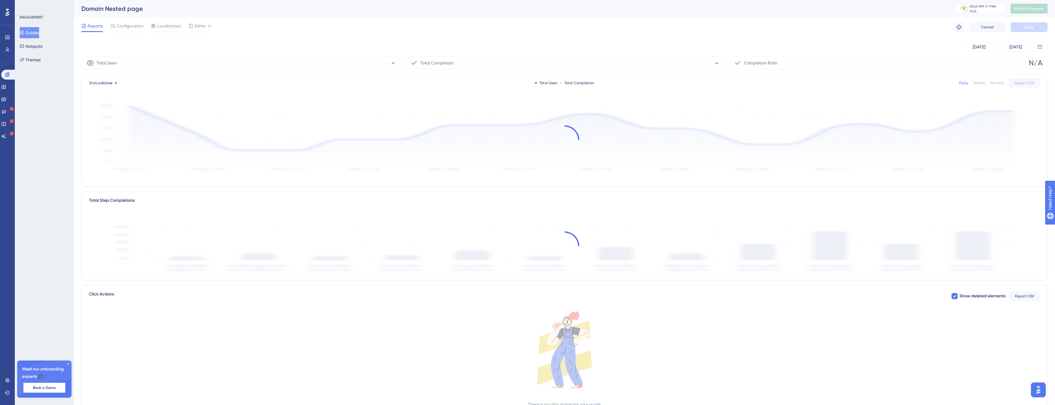
click at [131, 18] on div "Reports Configuration Localization Editor Troubleshoot Cancel Save" at bounding box center [564, 27] width 966 height 20
click at [131, 27] on span "Configuration" at bounding box center [129, 25] width 27 height 7
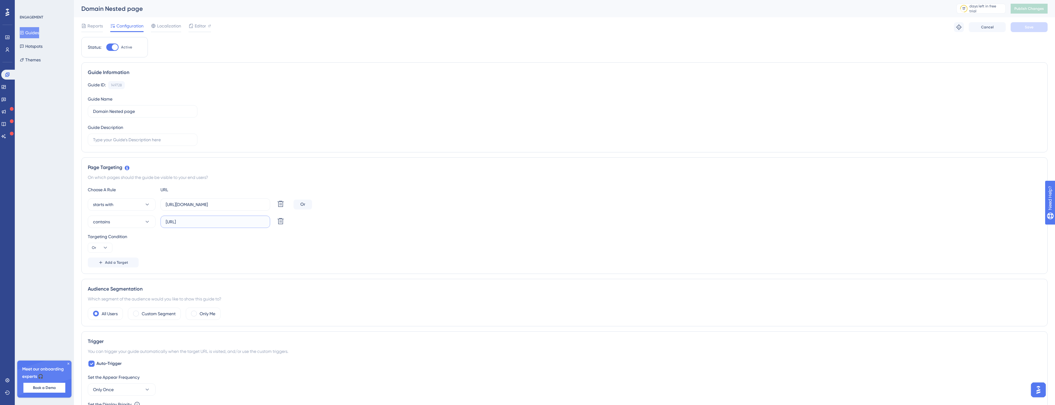
click at [203, 222] on input "http://app.easy.local/domains/" at bounding box center [215, 221] width 99 height 7
click at [208, 219] on input "http://app.easy.local/domains/" at bounding box center [215, 221] width 99 height 7
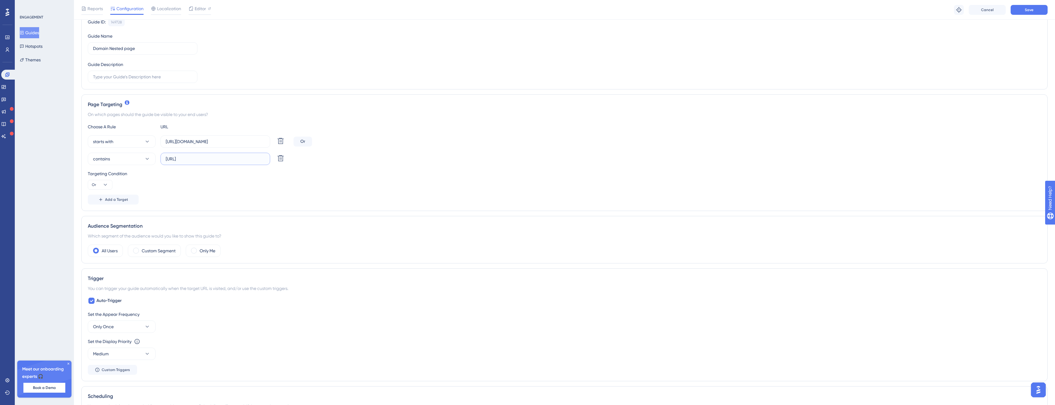
scroll to position [294, 0]
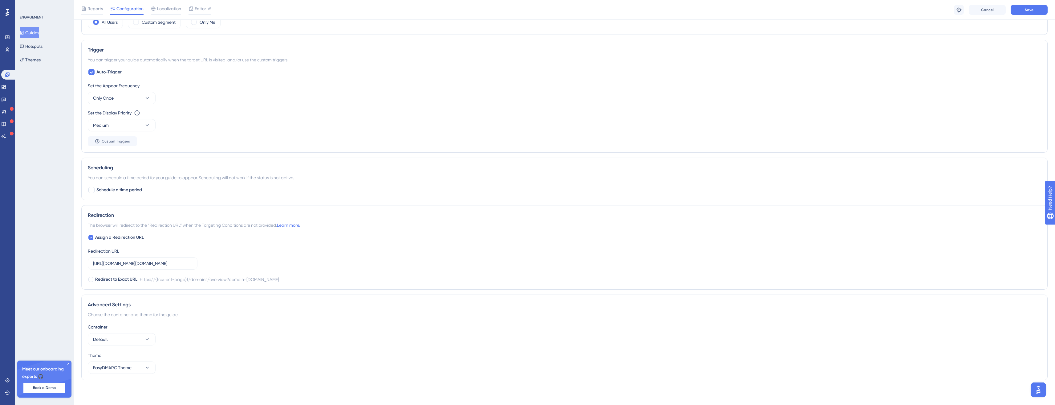
type input "http://app.easy.local:3010/domains/"
click at [1031, 53] on div "Trigger" at bounding box center [565, 49] width 954 height 7
click at [1033, 10] on span "Save" at bounding box center [1029, 9] width 9 height 5
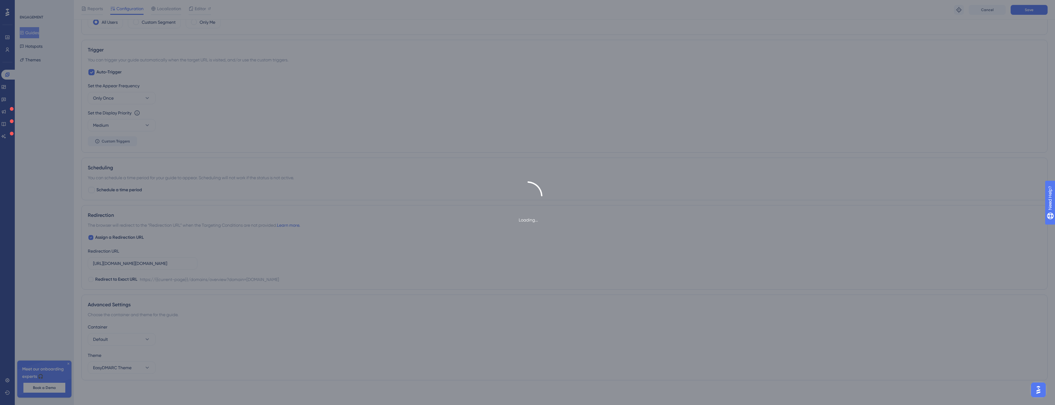
scroll to position [0, 0]
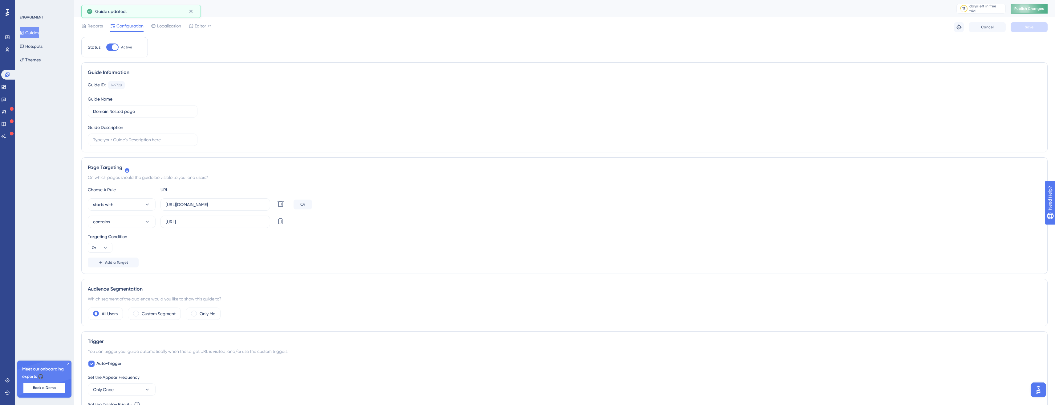
click at [1048, 4] on button "Publish Changes" at bounding box center [1029, 9] width 37 height 10
click at [13, 73] on link at bounding box center [8, 75] width 15 height 10
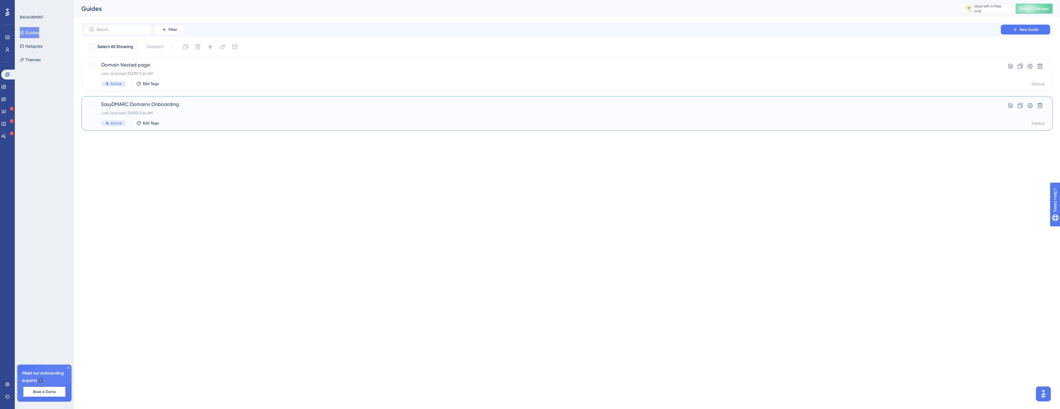
click at [142, 106] on span "EasyDMARC Domains Onboarding" at bounding box center [542, 104] width 882 height 7
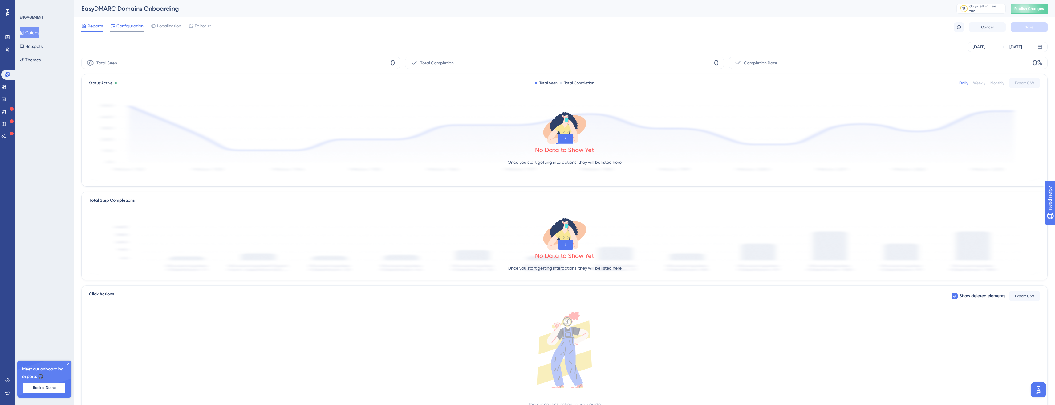
click at [119, 30] on div "Configuration" at bounding box center [126, 27] width 33 height 10
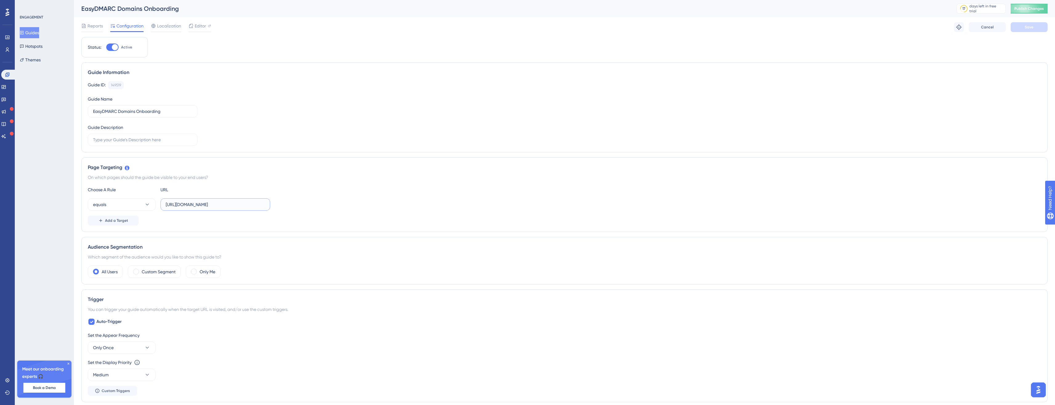
click at [197, 204] on input "https://app.easydmarc.am/domains/" at bounding box center [215, 204] width 99 height 7
click at [131, 224] on button "Add a Target" at bounding box center [113, 220] width 51 height 10
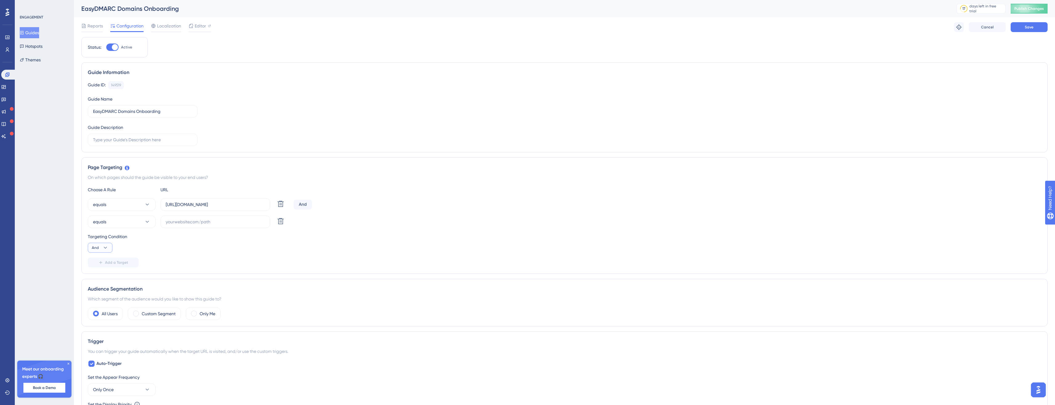
click at [103, 249] on icon at bounding box center [105, 247] width 6 height 6
click at [100, 279] on div "Or Or" at bounding box center [100, 277] width 12 height 12
click at [224, 219] on input "text" at bounding box center [215, 221] width 99 height 7
drag, startPoint x: 255, startPoint y: 201, endPoint x: 244, endPoint y: 204, distance: 11.9
click at [244, 204] on input "https://app.easydmarc.am/domains/" at bounding box center [215, 204] width 99 height 7
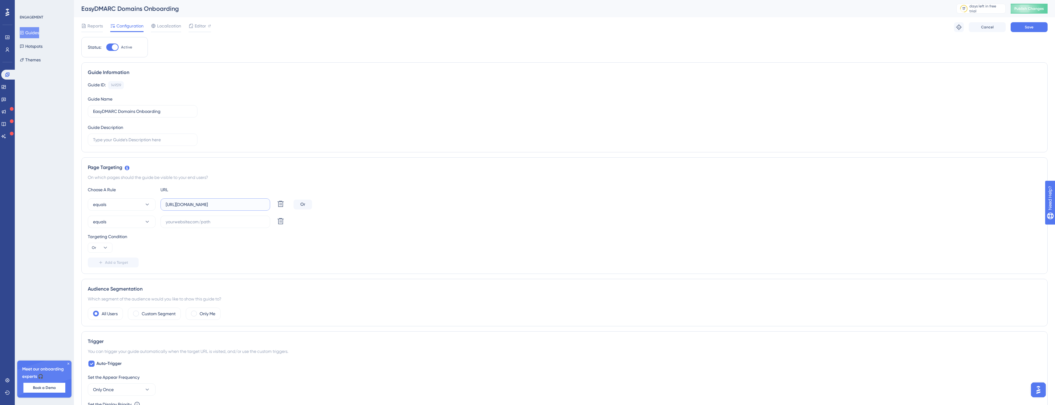
click at [243, 206] on input "https://app.easydmarc.am/domains/" at bounding box center [215, 204] width 99 height 7
type input "https://app.easydmarc.am/domains"
click at [287, 263] on div "Add a Target" at bounding box center [565, 262] width 954 height 10
click at [126, 224] on button "equals" at bounding box center [122, 221] width 68 height 12
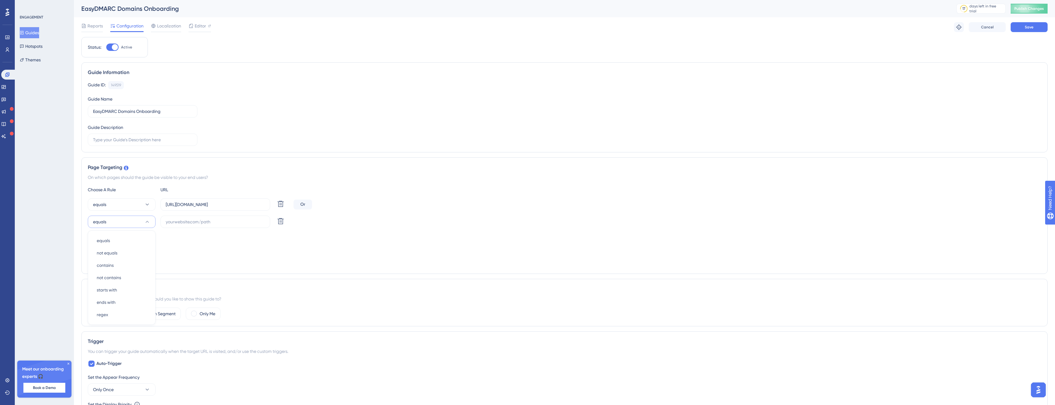
scroll to position [75, 3]
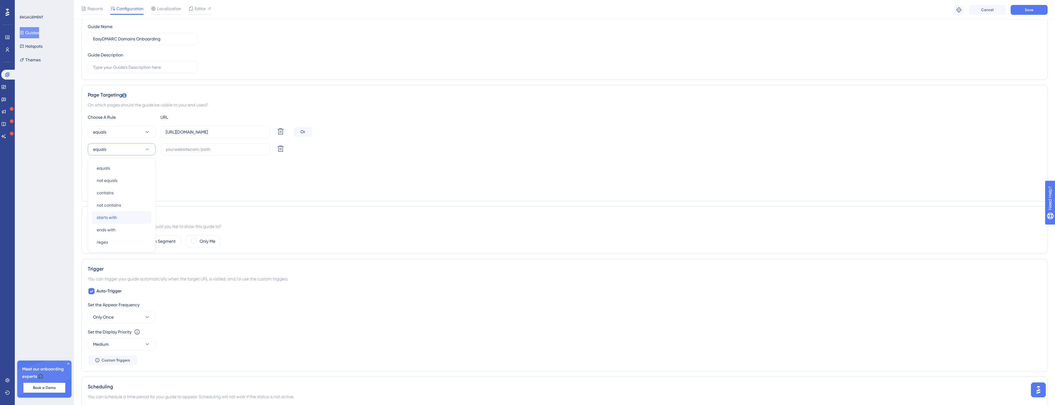
click at [127, 221] on div "starts with starts with" at bounding box center [122, 217] width 50 height 12
drag, startPoint x: 242, startPoint y: 132, endPoint x: 149, endPoint y: 128, distance: 92.8
click at [149, 128] on div "equals https://app.easydmarc.am/domains Delete" at bounding box center [189, 132] width 203 height 12
click at [184, 149] on input "text" at bounding box center [215, 149] width 99 height 7
paste input "https://app.easydmarc.am/domains"
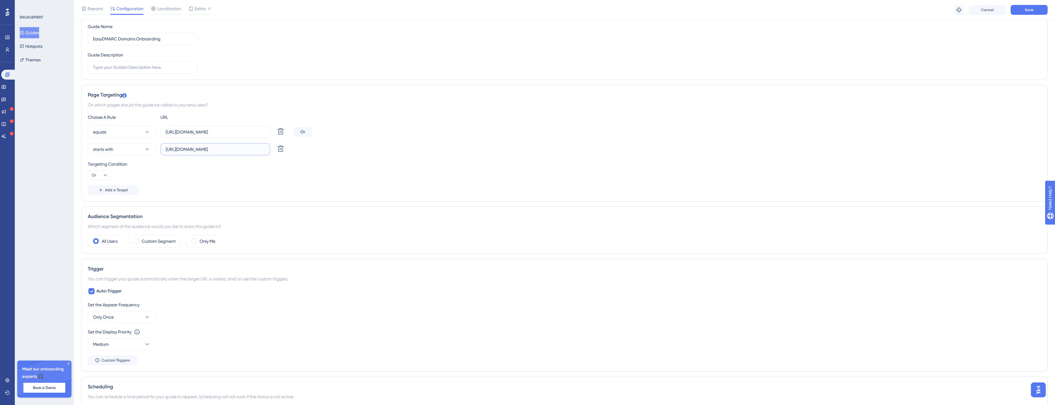
click at [171, 151] on input "https://app.easydmarc.am/domains" at bounding box center [215, 149] width 99 height 7
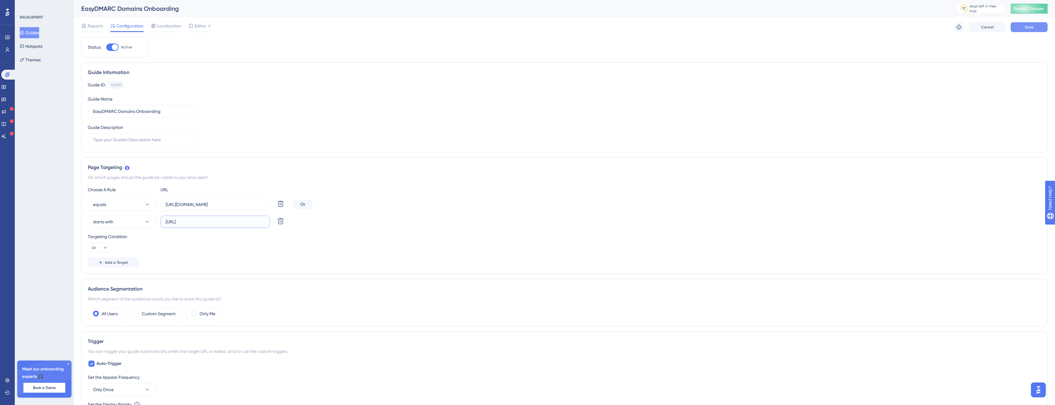
type input "http://app.easy.local:3010/domains"
click at [1027, 25] on span "Save" at bounding box center [1029, 27] width 9 height 5
click at [1043, 7] on span "Publish Changes" at bounding box center [1030, 8] width 30 height 5
click at [130, 218] on button "starts with" at bounding box center [122, 221] width 68 height 12
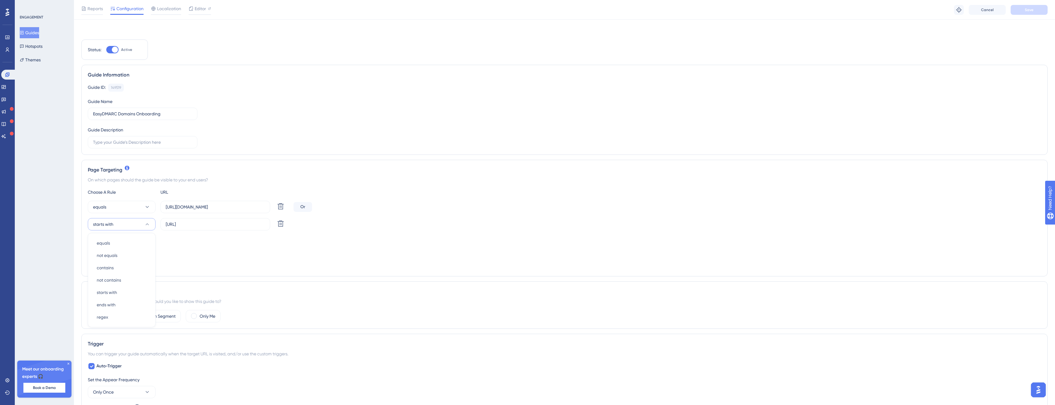
scroll to position [75, 0]
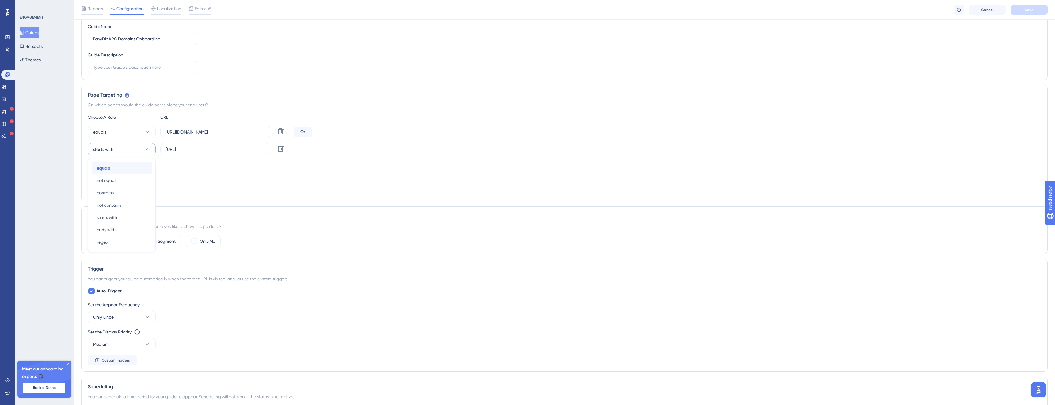
click at [134, 168] on div "equals equals" at bounding box center [122, 168] width 50 height 12
click at [1023, 10] on button "Save" at bounding box center [1029, 10] width 37 height 10
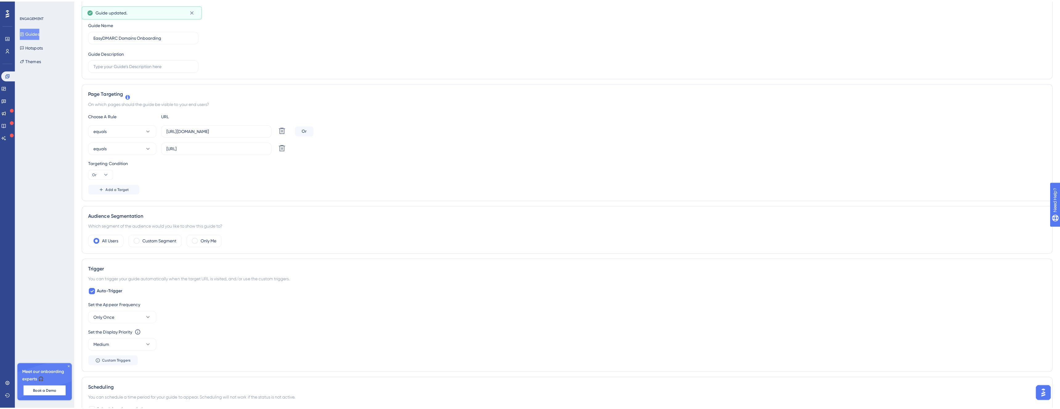
scroll to position [0, 0]
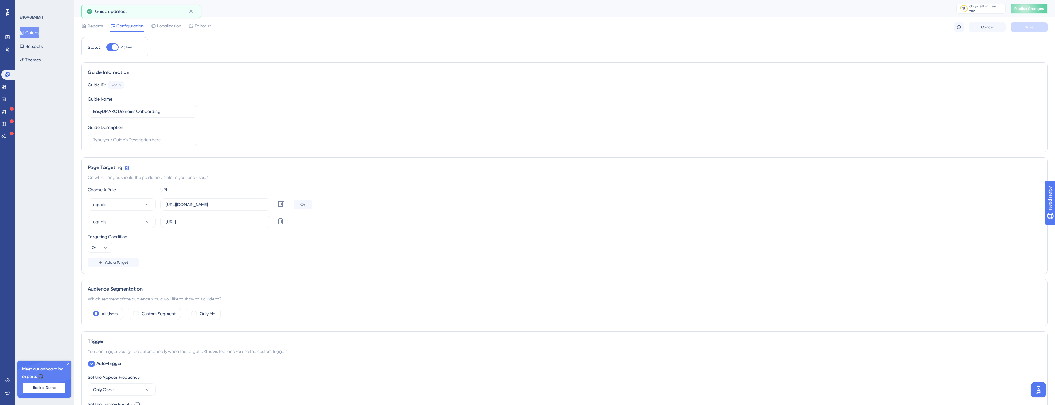
click at [1035, 4] on button "Publish Changes" at bounding box center [1029, 9] width 37 height 10
click at [1034, 5] on icon at bounding box center [1029, 9] width 10 height 10
click at [8, 74] on icon at bounding box center [7, 74] width 4 height 4
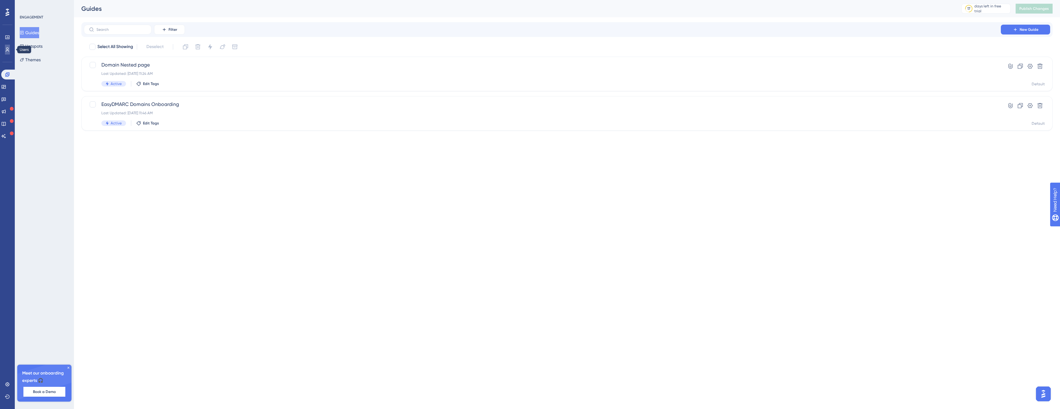
click at [7, 48] on icon at bounding box center [7, 49] width 5 height 5
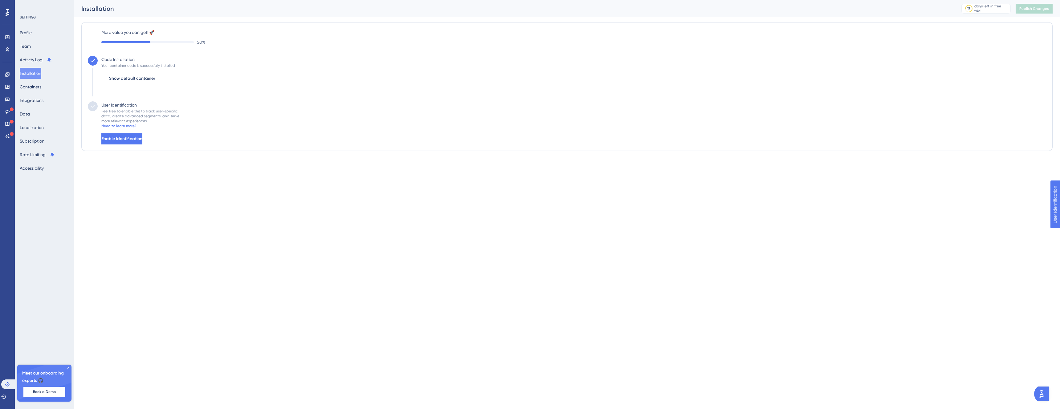
click at [108, 110] on div "Feel free to enable this to track user-specific data, create advanced segments,…" at bounding box center [140, 116] width 78 height 15
drag, startPoint x: 108, startPoint y: 110, endPoint x: 161, endPoint y: 115, distance: 54.1
click at [149, 114] on div "Feel free to enable this to track user-specific data, create advanced segments,…" at bounding box center [140, 116] width 78 height 15
click at [195, 115] on div "User Identification Feel free to enable this to track user-specific data, creat…" at bounding box center [567, 122] width 958 height 43
drag, startPoint x: 195, startPoint y: 115, endPoint x: 103, endPoint y: 114, distance: 91.5
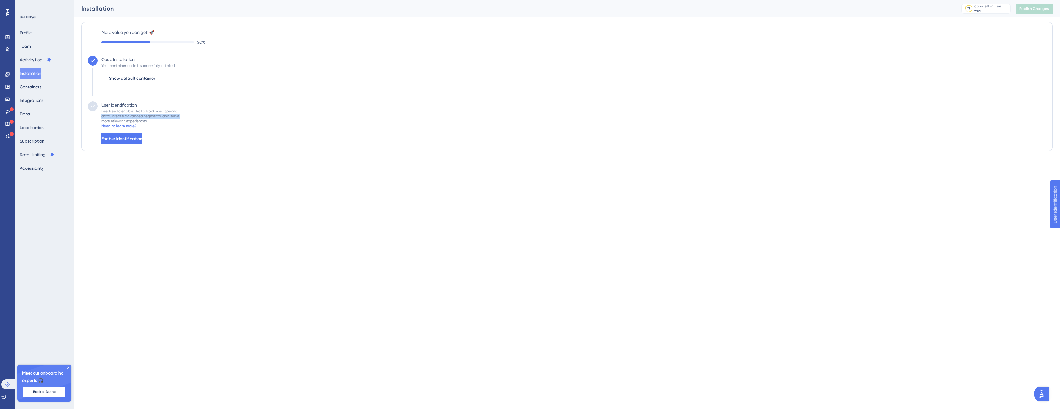
click at [103, 114] on div "User Identification Feel free to enable this to track user-specific data, creat…" at bounding box center [567, 122] width 958 height 43
click at [138, 143] on button "Enable Identification" at bounding box center [122, 138] width 42 height 11
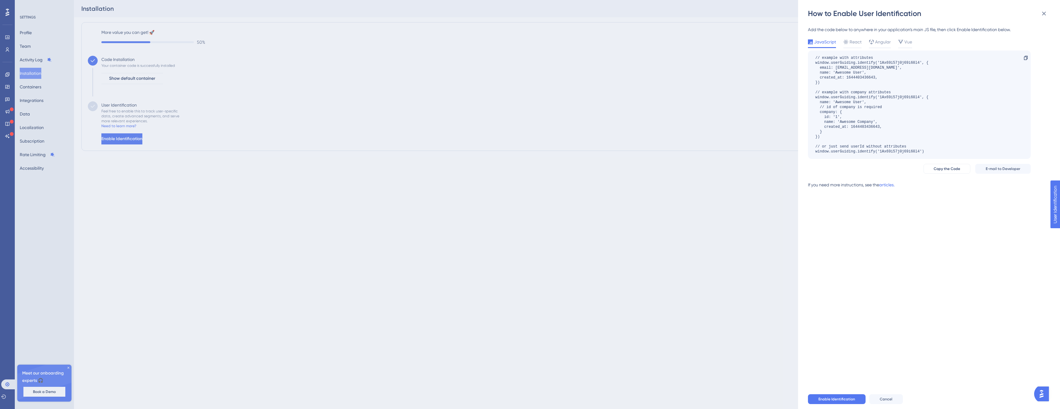
click at [891, 65] on div "// example with attributes window.userGuiding.identify('1Ax69i57j0j69i60l4', { …" at bounding box center [871, 104] width 113 height 99
click at [891, 66] on div "// example with attributes window.userGuiding.identify('1Ax69i57j0j69i60l4', { …" at bounding box center [871, 104] width 113 height 99
click at [861, 59] on div "// example with attributes window.userGuiding.identify('1Ax69i57j0j69i60l4', { …" at bounding box center [871, 104] width 113 height 99
click at [824, 61] on div "// example with attributes window.userGuiding.identify('1Ax69i57j0j69i60l4', { …" at bounding box center [871, 104] width 113 height 99
drag, startPoint x: 824, startPoint y: 61, endPoint x: 860, endPoint y: 63, distance: 36.1
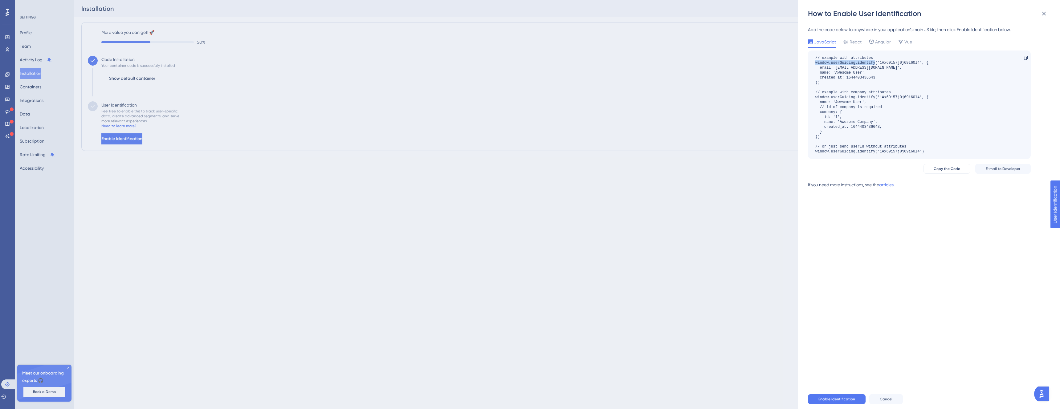
click at [860, 63] on div "// example with attributes window.userGuiding.identify('1Ax69i57j0j69i60l4', { …" at bounding box center [871, 104] width 113 height 99
click at [881, 96] on div "// example with attributes window.userGuiding.identify('1Ax69i57j0j69i60l4', { …" at bounding box center [871, 104] width 113 height 99
drag, startPoint x: 881, startPoint y: 96, endPoint x: 948, endPoint y: 99, distance: 67.0
click at [948, 99] on div "// example with attributes window.userGuiding.identify('1Ax69i57j0j69i60l4', { …" at bounding box center [919, 105] width 223 height 108
click at [817, 105] on div "// example with attributes window.userGuiding.identify('1Ax69i57j0j69i60l4', { …" at bounding box center [871, 104] width 113 height 99
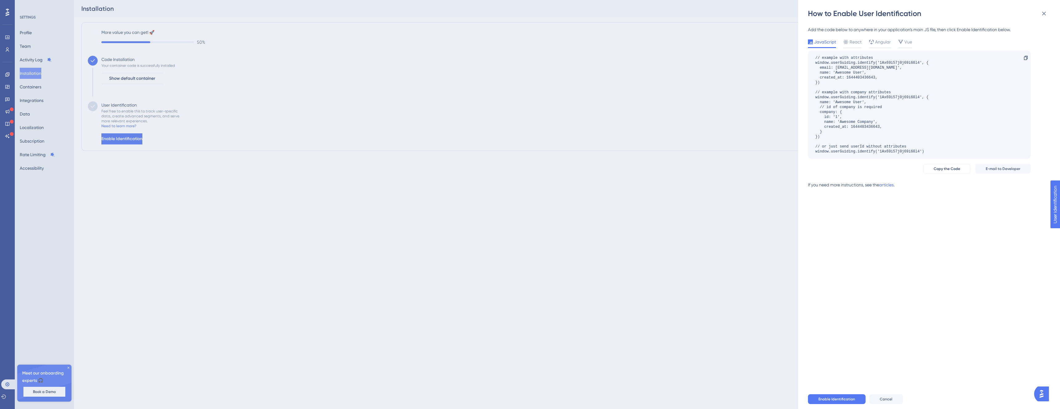
click at [826, 102] on div "// example with attributes window.userGuiding.identify('1Ax69i57j0j69i60l4', { …" at bounding box center [871, 104] width 113 height 99
drag, startPoint x: 826, startPoint y: 102, endPoint x: 871, endPoint y: 107, distance: 45.3
click at [871, 107] on div "// example with attributes window.userGuiding.identify('1Ax69i57j0j69i60l4', { …" at bounding box center [871, 104] width 113 height 99
click at [833, 107] on div "// example with attributes window.userGuiding.identify('1Ax69i57j0j69i60l4', { …" at bounding box center [871, 104] width 113 height 99
drag, startPoint x: 833, startPoint y: 107, endPoint x: 880, endPoint y: 108, distance: 46.9
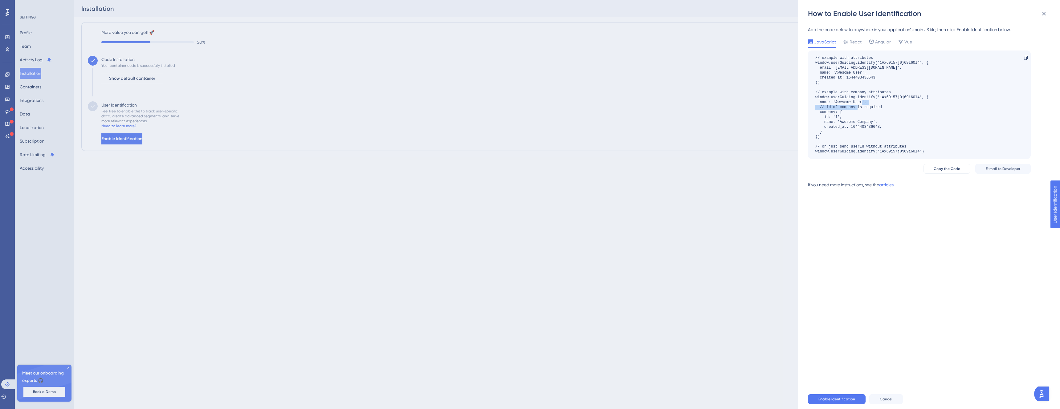
click at [880, 108] on div "// example with attributes window.userGuiding.identify('1Ax69i57j0j69i60l4', { …" at bounding box center [871, 104] width 113 height 99
click at [890, 82] on div "// example with attributes window.userGuiding.identify('1Ax69i57j0j69i60l4', { …" at bounding box center [871, 104] width 113 height 99
click at [825, 66] on div "// example with attributes window.userGuiding.identify('1Ax69i57j0j69i60l4', { …" at bounding box center [871, 104] width 113 height 99
drag, startPoint x: 825, startPoint y: 66, endPoint x: 880, endPoint y: 64, distance: 54.6
click at [880, 64] on div "// example with attributes window.userGuiding.identify('1Ax69i57j0j69i60l4', { …" at bounding box center [871, 104] width 113 height 99
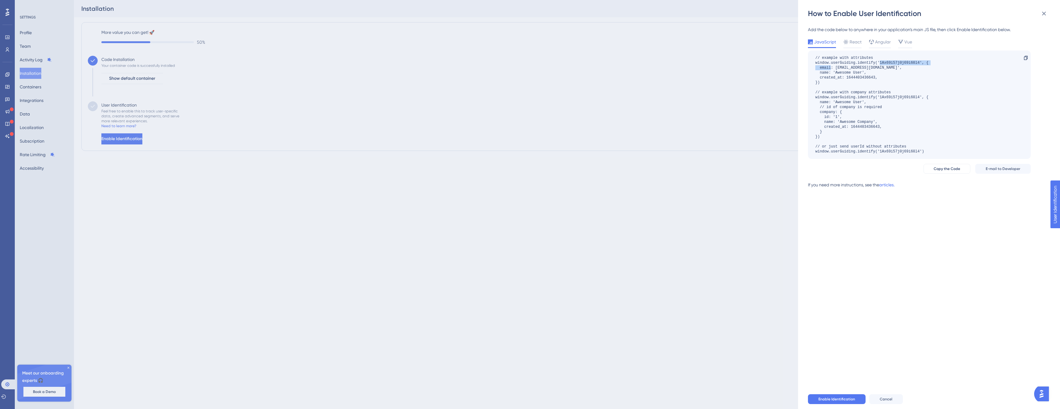
click at [897, 65] on div "// example with attributes window.userGuiding.identify('1Ax69i57j0j69i60l4', { …" at bounding box center [871, 104] width 113 height 99
drag, startPoint x: 897, startPoint y: 65, endPoint x: 903, endPoint y: 75, distance: 11.4
click at [903, 75] on div "// example with attributes window.userGuiding.identify('1Ax69i57j0j69i60l4', { …" at bounding box center [871, 104] width 113 height 99
click at [821, 153] on div "// example with attributes window.userGuiding.identify('1Ax69i57j0j69i60l4', { …" at bounding box center [871, 104] width 113 height 99
drag, startPoint x: 821, startPoint y: 153, endPoint x: 914, endPoint y: 155, distance: 93.1
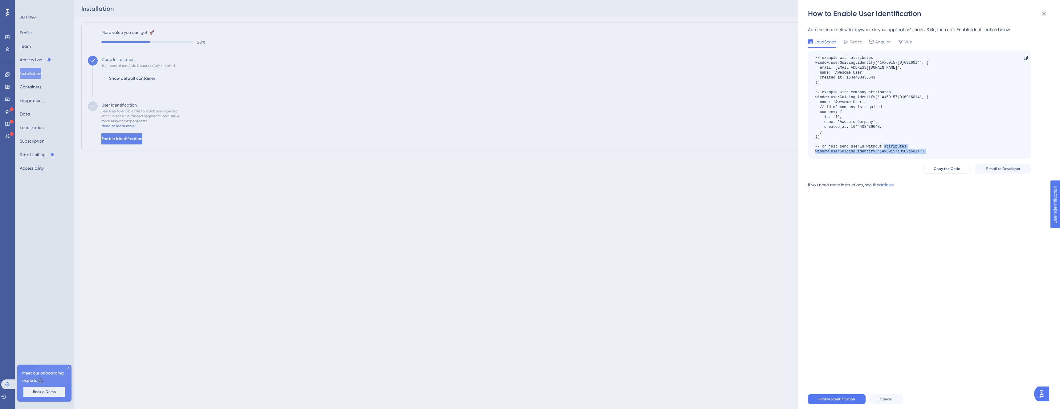
click at [914, 155] on div "// example with attributes window.userGuiding.identify('1Ax69i57j0j69i60l4', { …" at bounding box center [919, 105] width 223 height 108
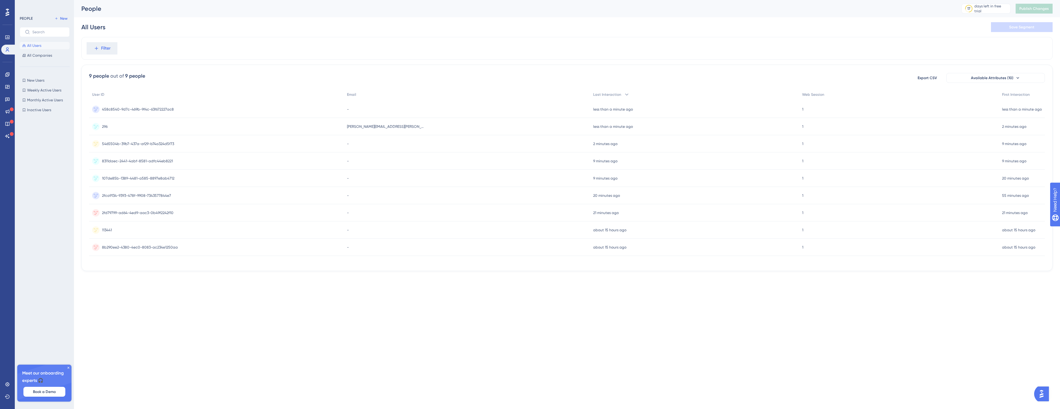
click at [413, 127] on div "[PERSON_NAME][EMAIL_ADDRESS][PERSON_NAME][DOMAIN_NAME] [PERSON_NAME][DOMAIN_NAM…" at bounding box center [467, 126] width 246 height 17
click at [145, 125] on div "296 296" at bounding box center [216, 126] width 255 height 17
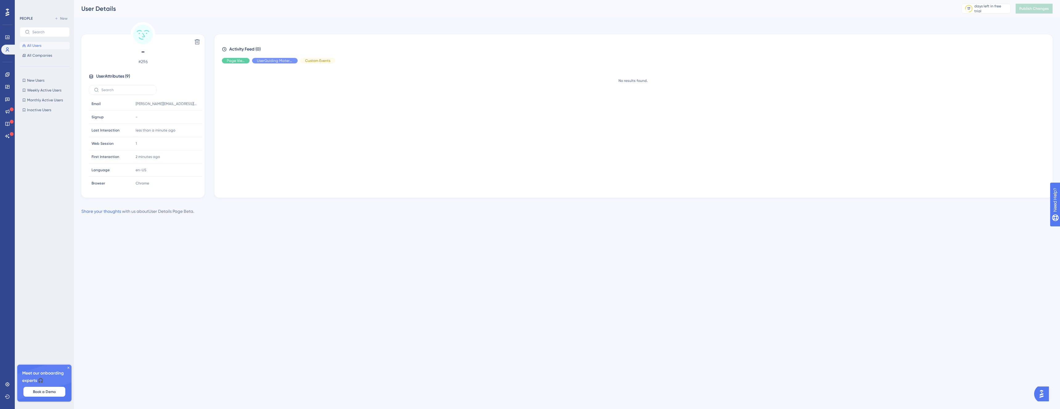
click at [37, 43] on span "All Users" at bounding box center [34, 45] width 14 height 5
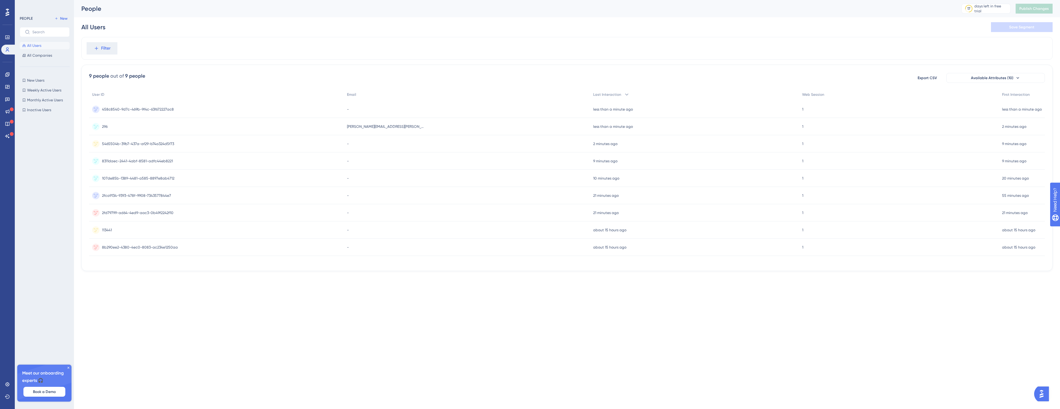
click at [103, 126] on span "296" at bounding box center [105, 126] width 6 height 5
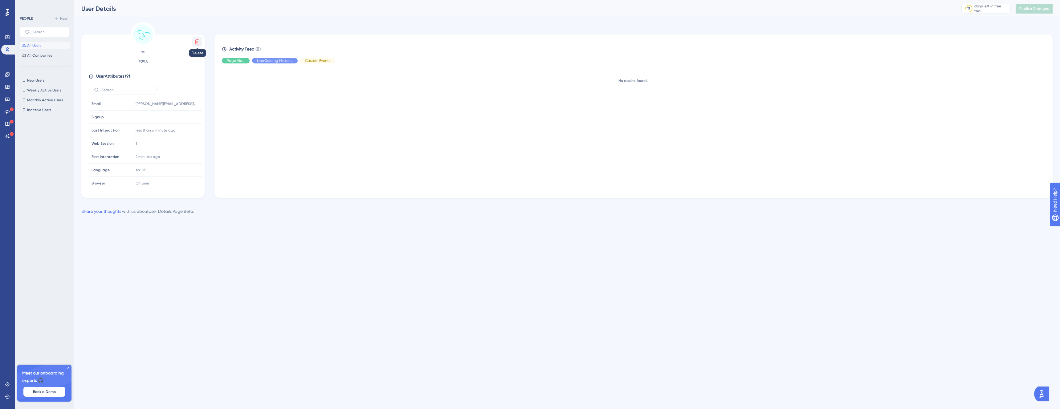
click at [196, 39] on icon at bounding box center [197, 42] width 6 height 6
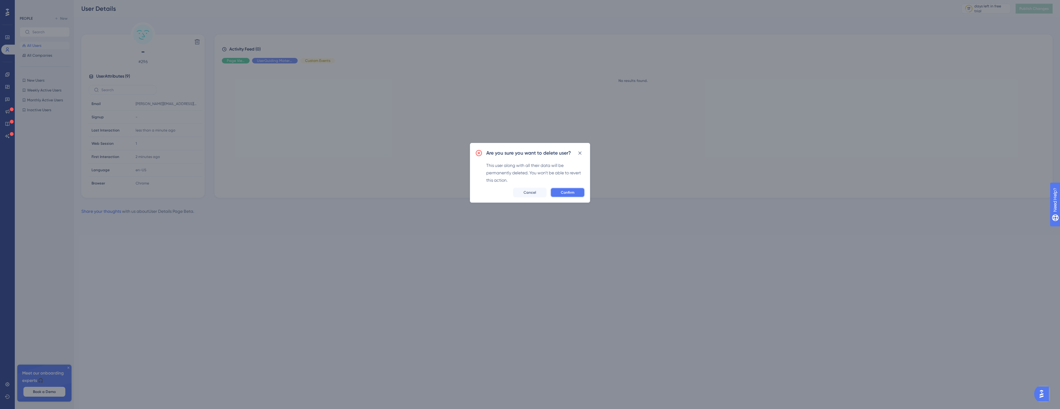
click at [578, 195] on button "Confirm" at bounding box center [567, 193] width 35 height 10
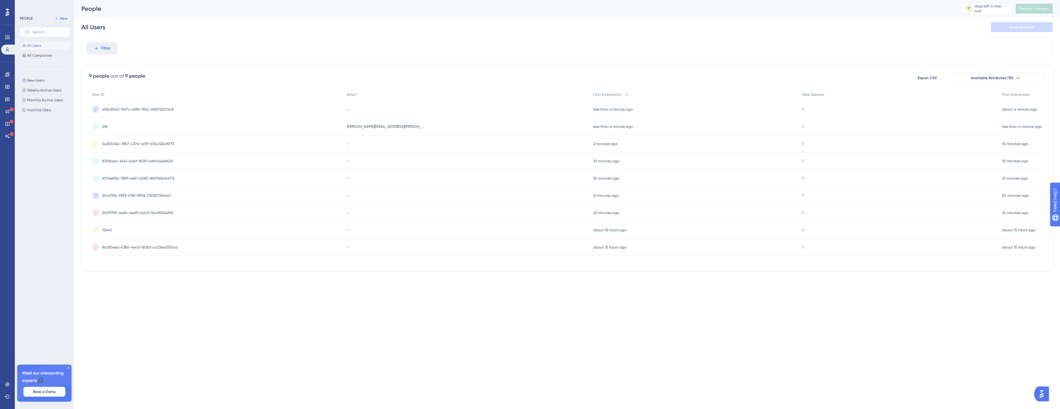
click at [230, 124] on div "296 296" at bounding box center [216, 126] width 255 height 17
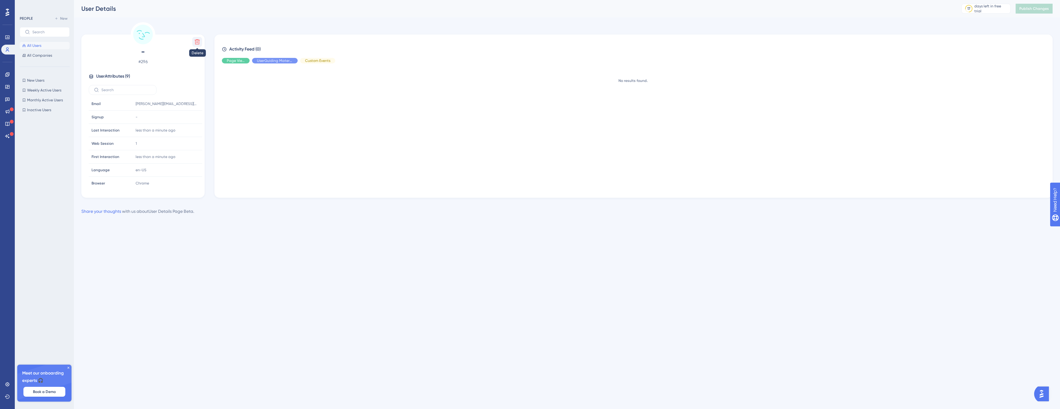
drag, startPoint x: 193, startPoint y: 35, endPoint x: 196, endPoint y: 39, distance: 5.7
click at [193, 35] on div "Delete - # 296 User Attributes ( 9 ) Email Email armen.hakobyan@easydmarc.us Si…" at bounding box center [142, 116] width 123 height 163
click at [197, 41] on icon at bounding box center [197, 42] width 6 height 6
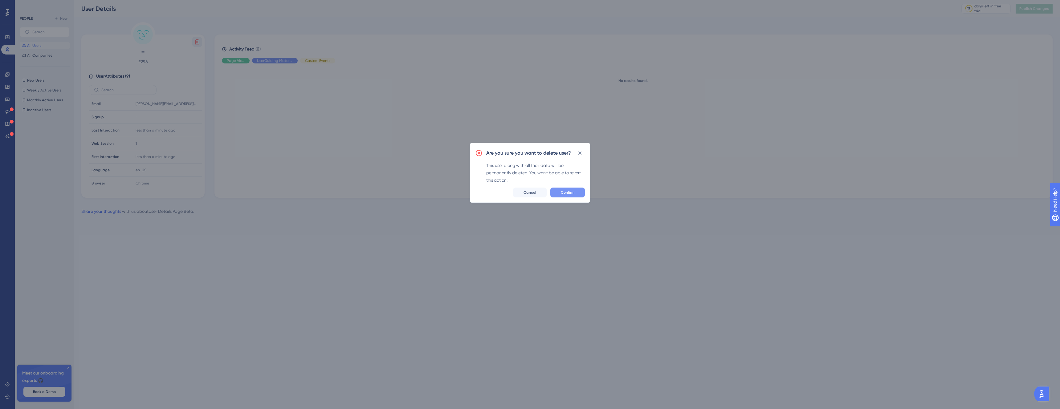
click at [565, 190] on span "Confirm" at bounding box center [568, 192] width 14 height 5
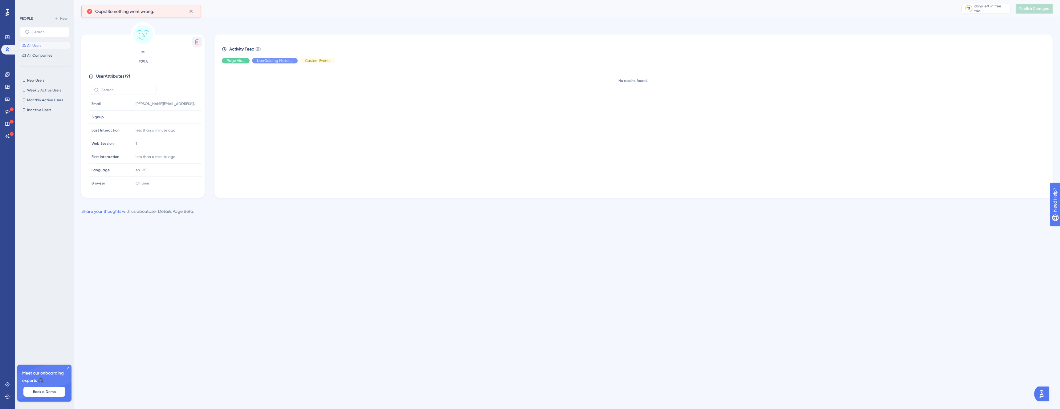
click at [55, 45] on button "All Users" at bounding box center [45, 45] width 50 height 7
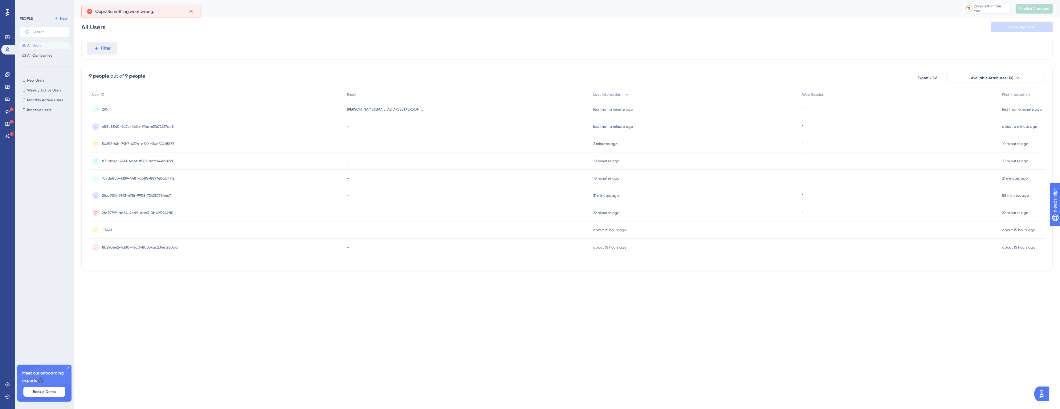
click at [165, 110] on div "296 296" at bounding box center [216, 109] width 255 height 17
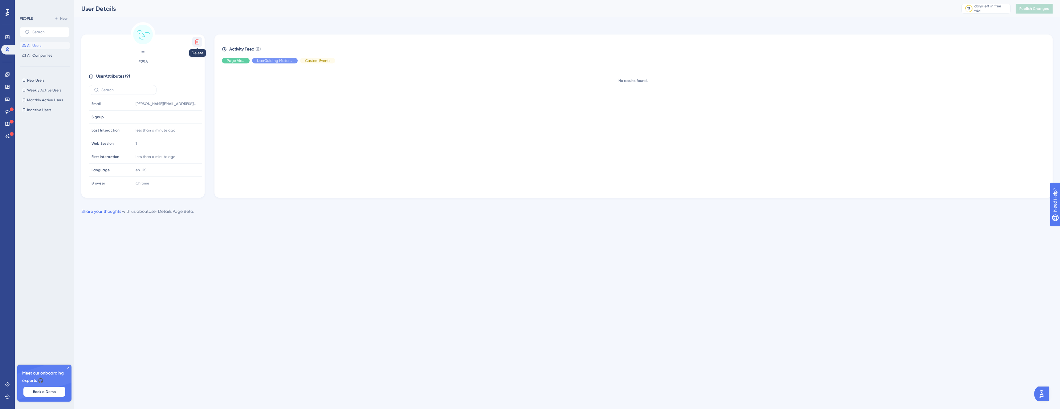
click at [197, 40] on icon at bounding box center [197, 41] width 5 height 5
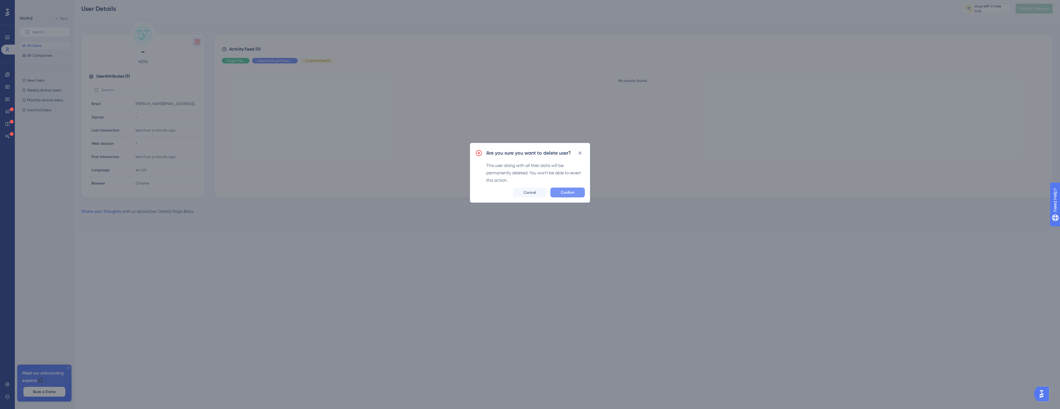
click at [576, 188] on div "Are you sure you want to delete user? This user along with all their data will …" at bounding box center [530, 173] width 120 height 60
click at [580, 198] on div "Are you sure you want to delete user? This user along with all their data will …" at bounding box center [530, 173] width 120 height 60
click at [580, 197] on button "Confirm" at bounding box center [567, 193] width 35 height 10
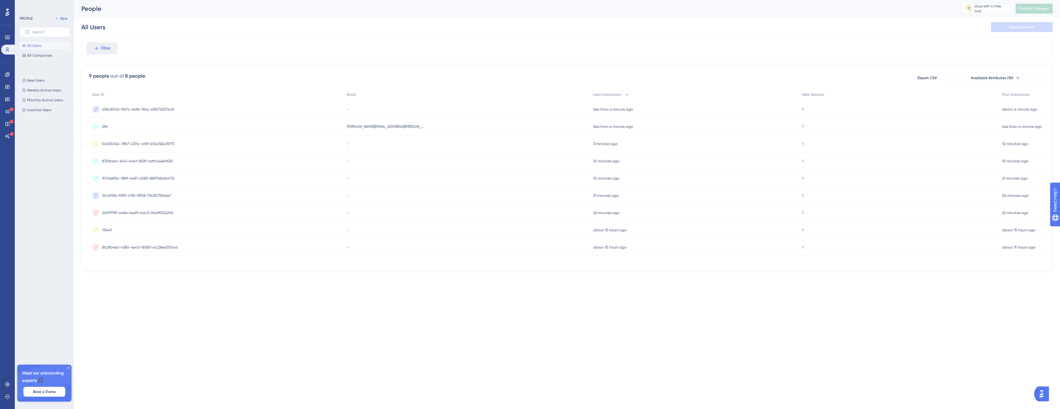
click at [214, 128] on div "296 296" at bounding box center [216, 126] width 255 height 17
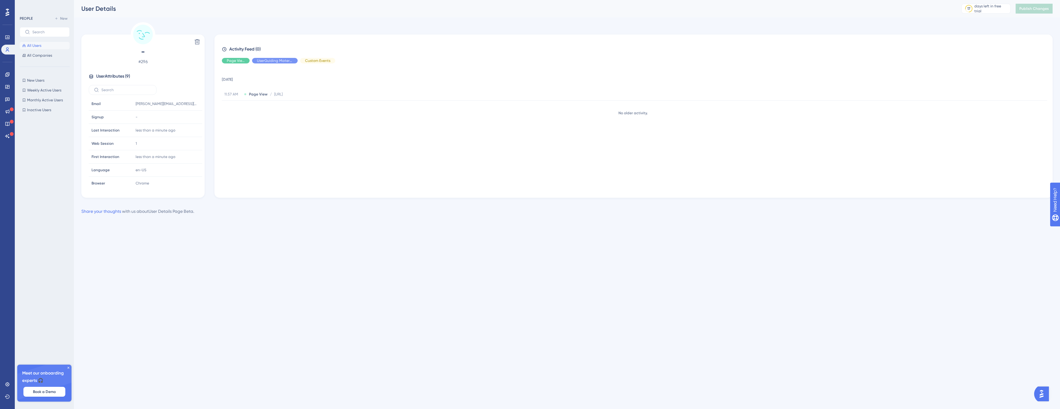
click at [191, 42] on div "Delete" at bounding box center [143, 42] width 118 height 10
click at [201, 43] on button at bounding box center [197, 42] width 10 height 10
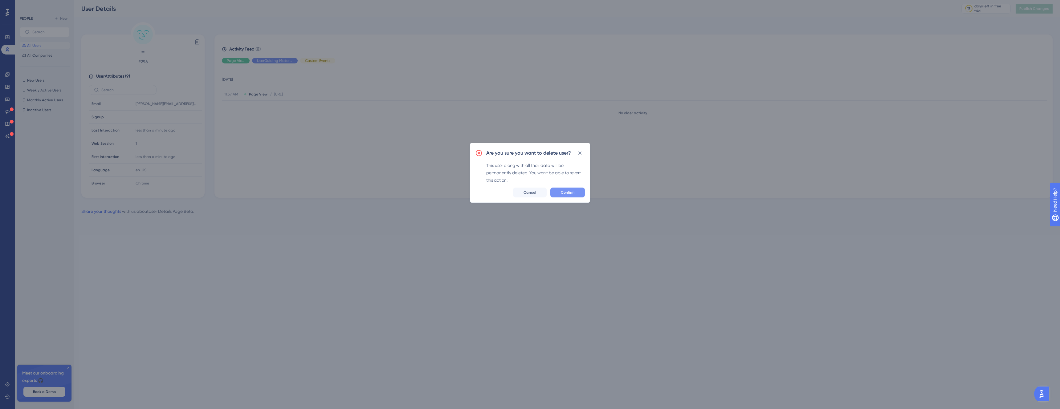
click at [561, 189] on button "Confirm" at bounding box center [567, 193] width 35 height 10
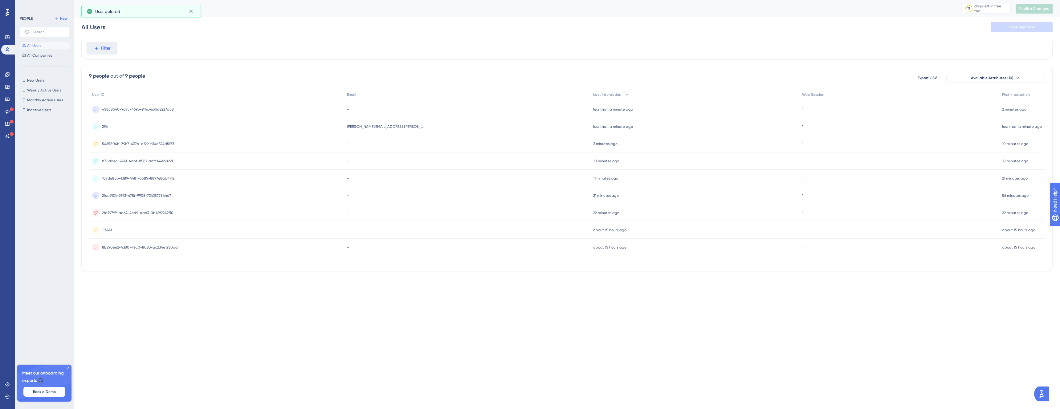
click at [132, 126] on div "296 296" at bounding box center [216, 126] width 255 height 17
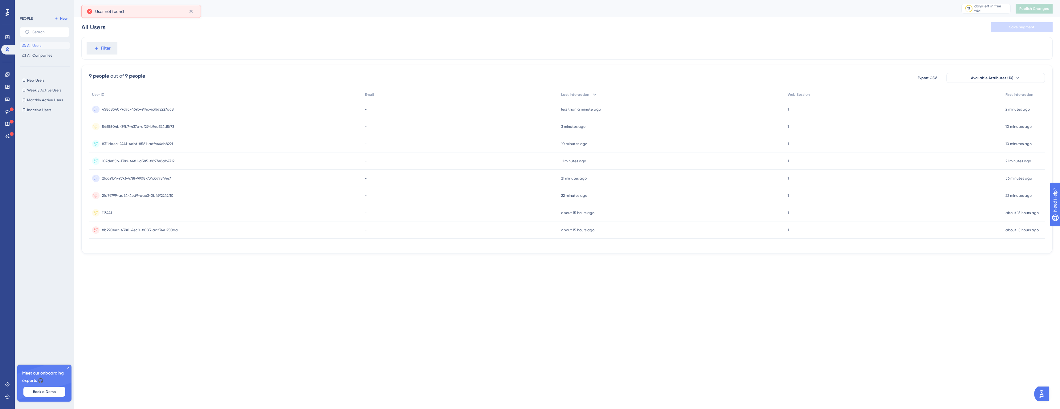
click at [37, 45] on span "All Users" at bounding box center [34, 45] width 14 height 5
click at [136, 226] on div "8b290ee2-4380-4ec0-8083-ac234e1250aa 8b290ee2-4380-4ec0-8083-ac234e1250aa" at bounding box center [140, 230] width 76 height 17
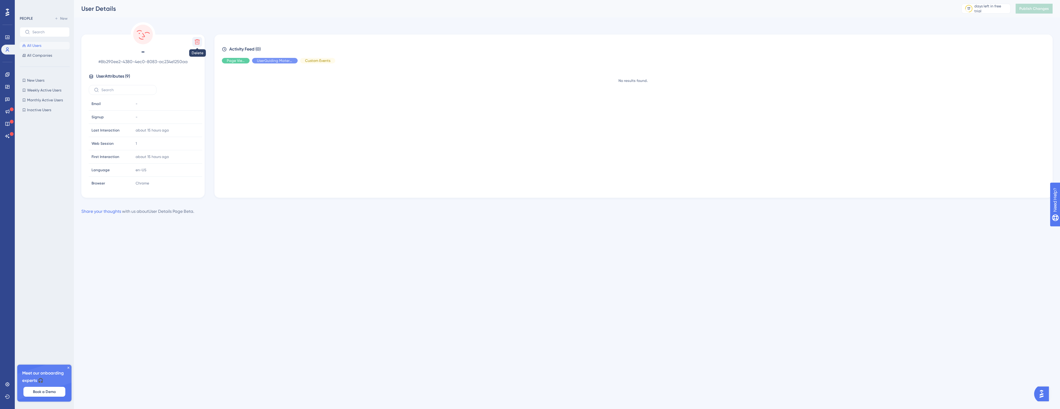
click at [196, 44] on icon at bounding box center [197, 41] width 5 height 5
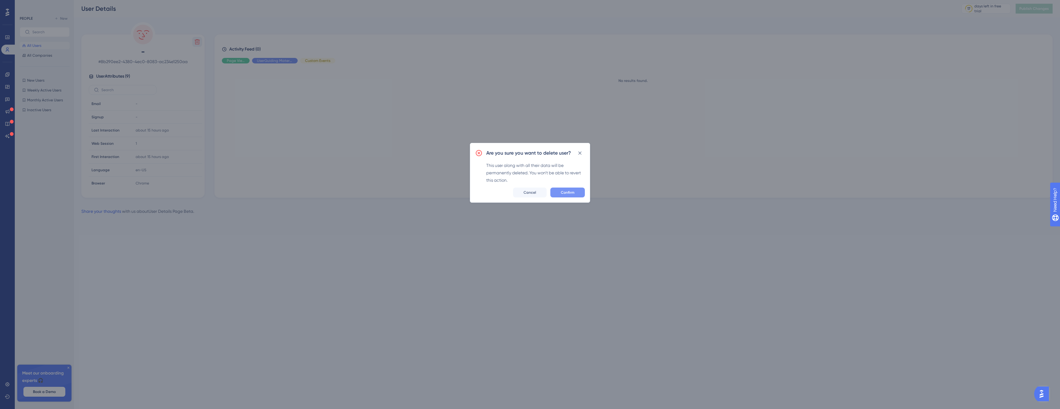
click at [561, 192] on span "Confirm" at bounding box center [568, 192] width 14 height 5
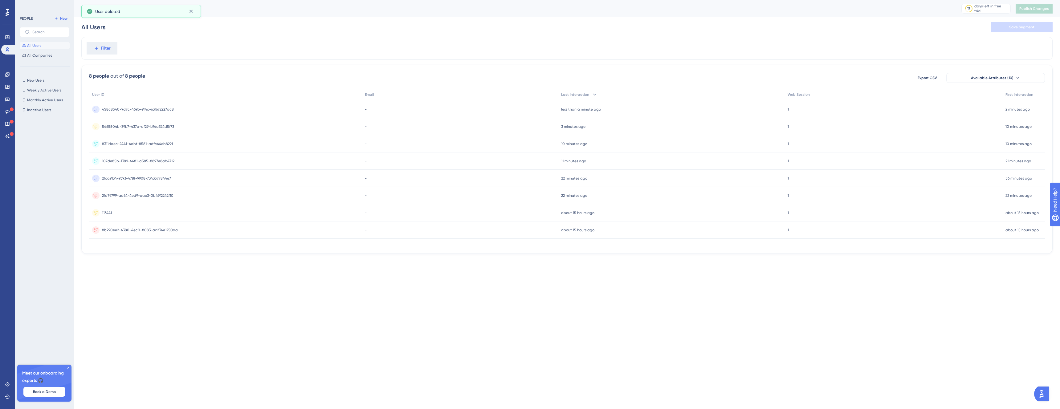
click at [56, 44] on button "All Users" at bounding box center [45, 45] width 50 height 7
click at [144, 109] on span "458c8540-9d7c-469b-9f4c-63f672227ac8" at bounding box center [138, 109] width 72 height 5
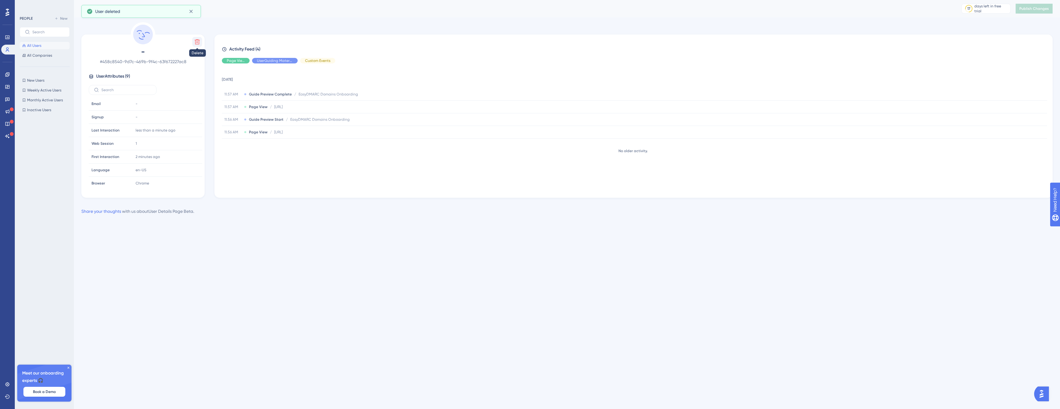
click at [199, 40] on icon at bounding box center [197, 41] width 5 height 5
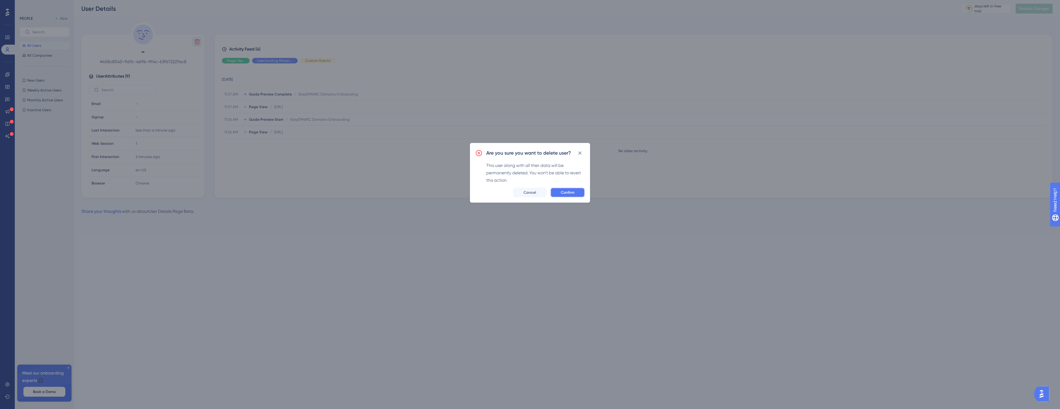
click at [580, 192] on button "Confirm" at bounding box center [567, 193] width 35 height 10
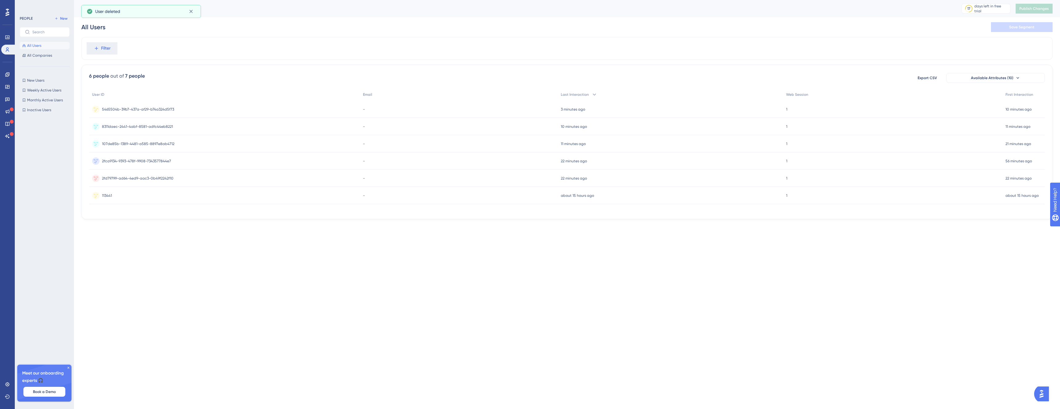
click at [118, 104] on div "5465504b-39b7-437a-af29-b74a324d5f73 5465504b-39b7-437a-af29-b74a324d5f73" at bounding box center [138, 109] width 72 height 17
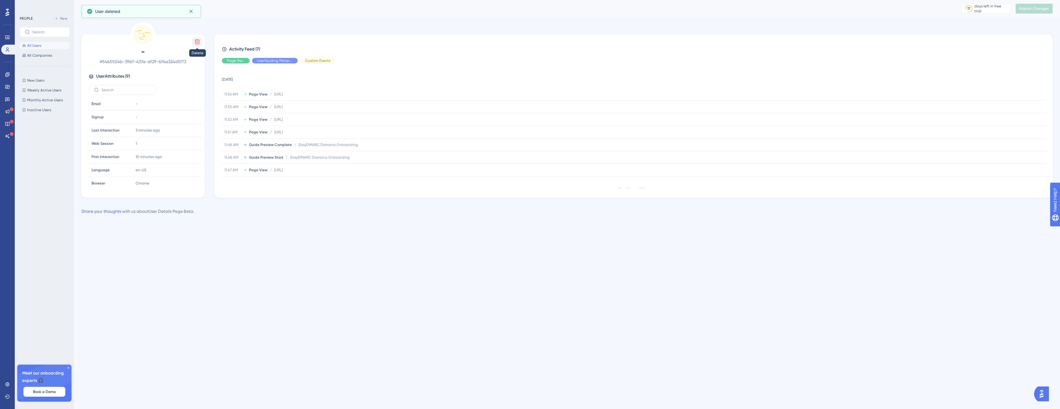
click at [201, 44] on button at bounding box center [197, 42] width 10 height 10
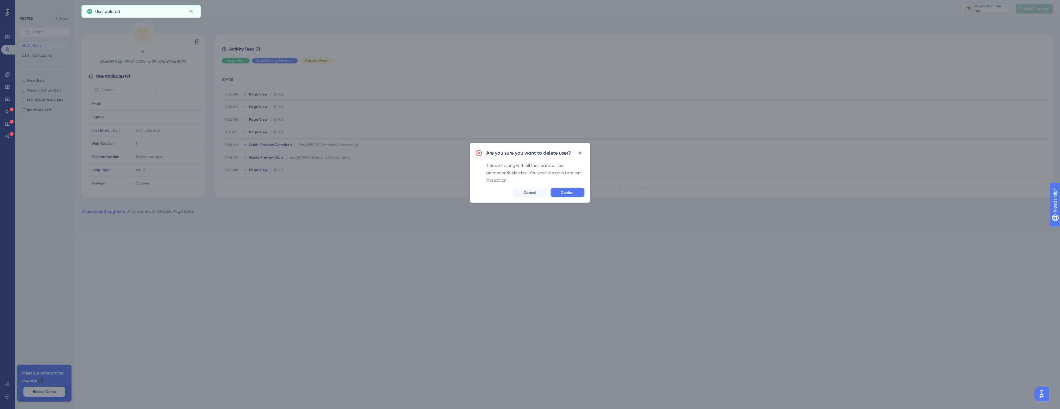
click at [570, 192] on span "Confirm" at bounding box center [568, 192] width 14 height 5
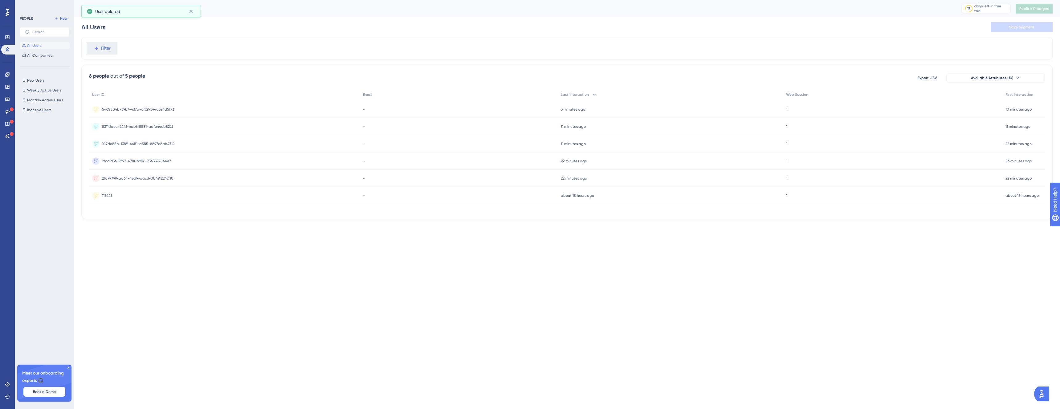
click at [48, 44] on button "All Users" at bounding box center [45, 45] width 50 height 7
click at [153, 113] on div "5465504b-39b7-437a-af29-b74a324d5f73 5465504b-39b7-437a-af29-b74a324d5f73" at bounding box center [138, 109] width 72 height 17
click at [120, 108] on span "8311daec-2441-4abf-8581-adfc44eb8221" at bounding box center [137, 109] width 71 height 5
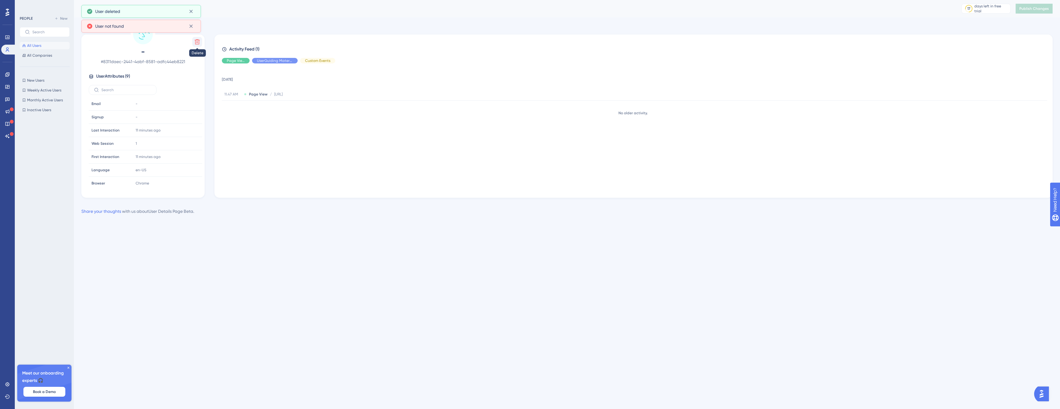
click at [195, 41] on icon at bounding box center [197, 42] width 6 height 6
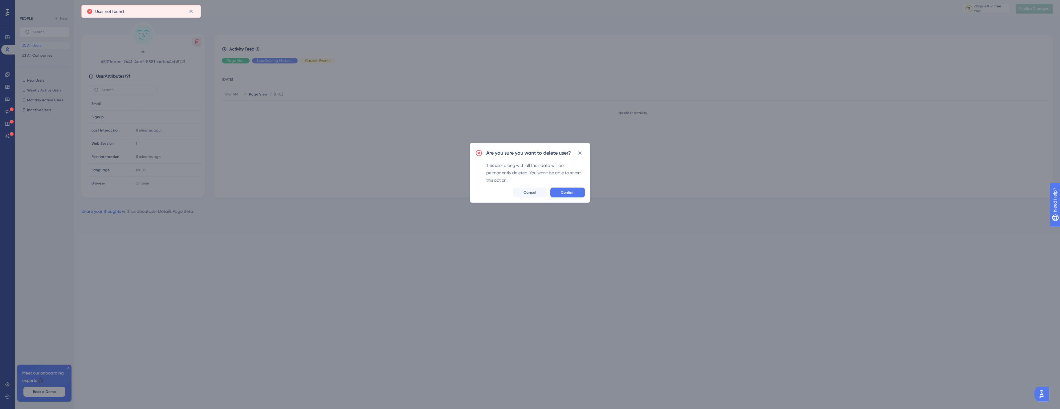
click at [569, 185] on div "Are you sure you want to delete user? This user along with all their data will …" at bounding box center [530, 173] width 120 height 60
click at [568, 196] on button "Confirm" at bounding box center [567, 193] width 35 height 10
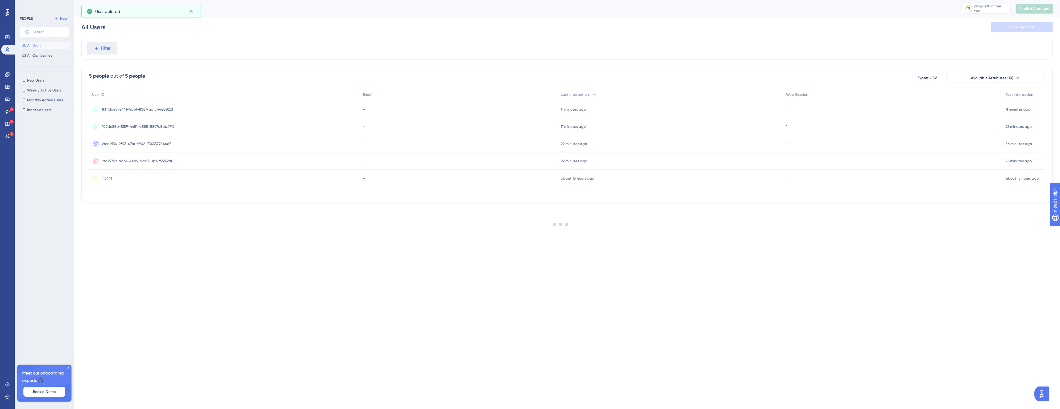
click at [43, 47] on button "All Users" at bounding box center [45, 45] width 50 height 7
click at [150, 143] on span "2fca9134-9393-478f-9908-7343577844e7" at bounding box center [136, 143] width 69 height 5
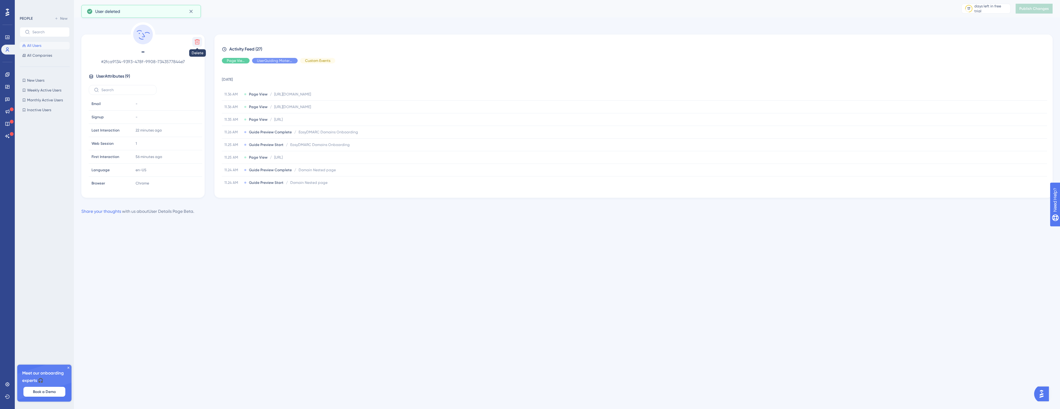
click at [196, 39] on icon at bounding box center [197, 41] width 5 height 5
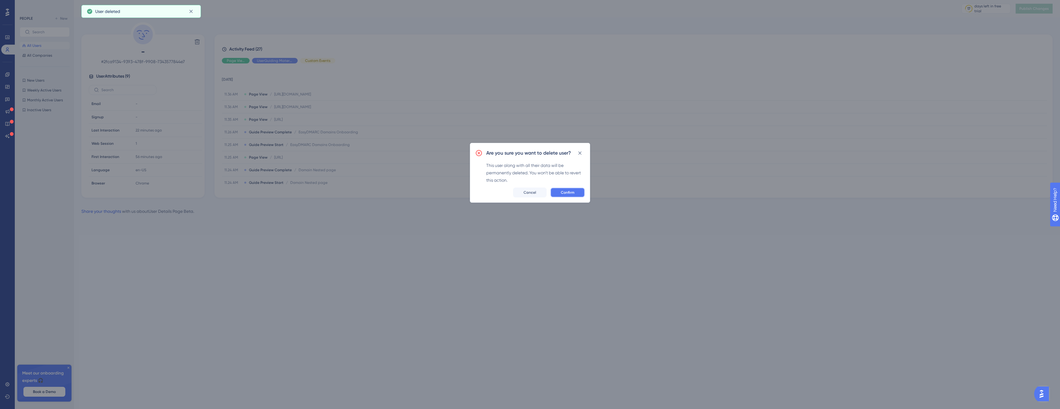
click at [561, 192] on span "Confirm" at bounding box center [568, 192] width 14 height 5
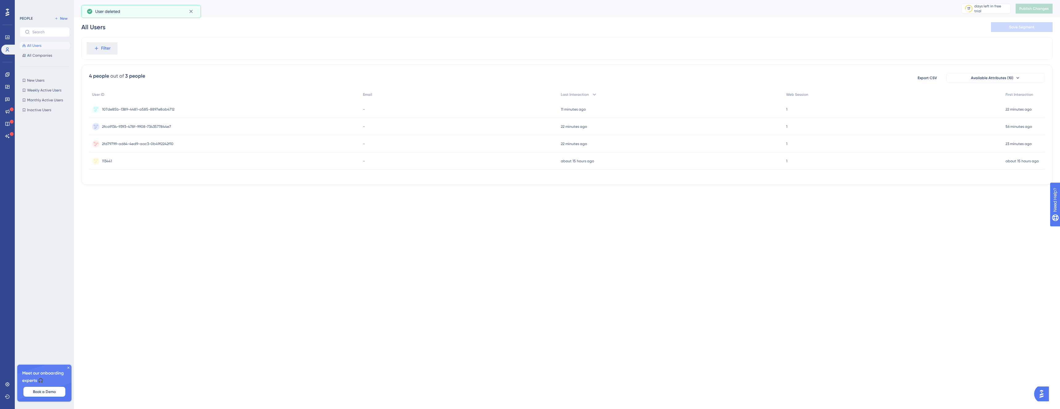
click at [137, 145] on span "2fd79799-ad64-4ed9-aac3-0b49f2242f10" at bounding box center [137, 143] width 71 height 5
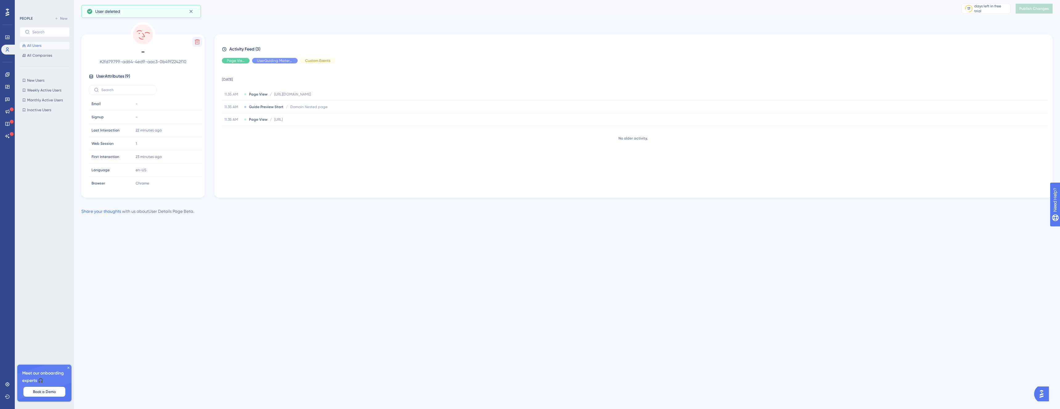
click at [198, 41] on icon at bounding box center [197, 42] width 6 height 6
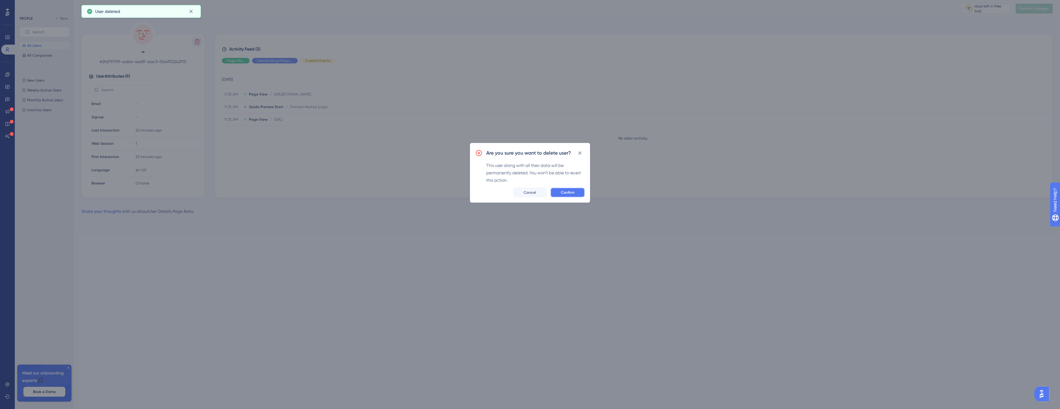
click at [558, 195] on button "Confirm" at bounding box center [567, 193] width 35 height 10
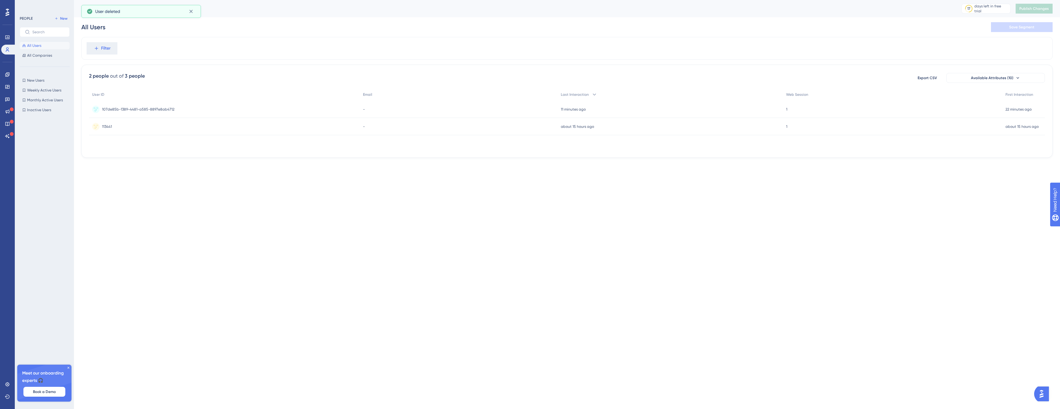
click at [54, 48] on div "All Users All Companies" at bounding box center [45, 50] width 50 height 17
click at [126, 108] on span "107de85b-1389-4481-a585-8897e8ab4712" at bounding box center [138, 109] width 72 height 5
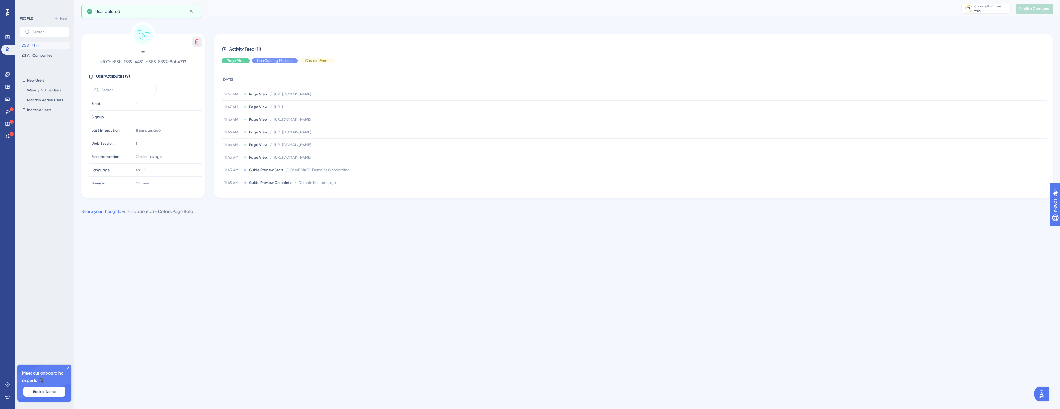
click at [198, 45] on icon at bounding box center [197, 42] width 6 height 6
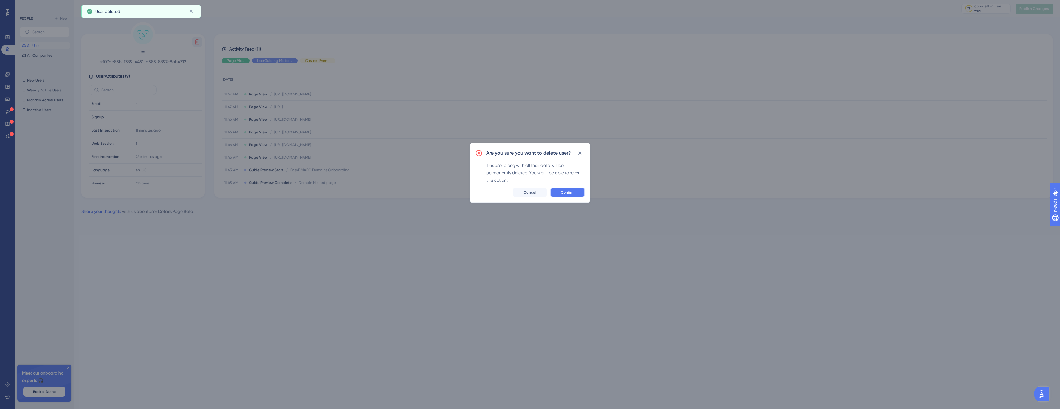
click at [567, 188] on button "Confirm" at bounding box center [567, 193] width 35 height 10
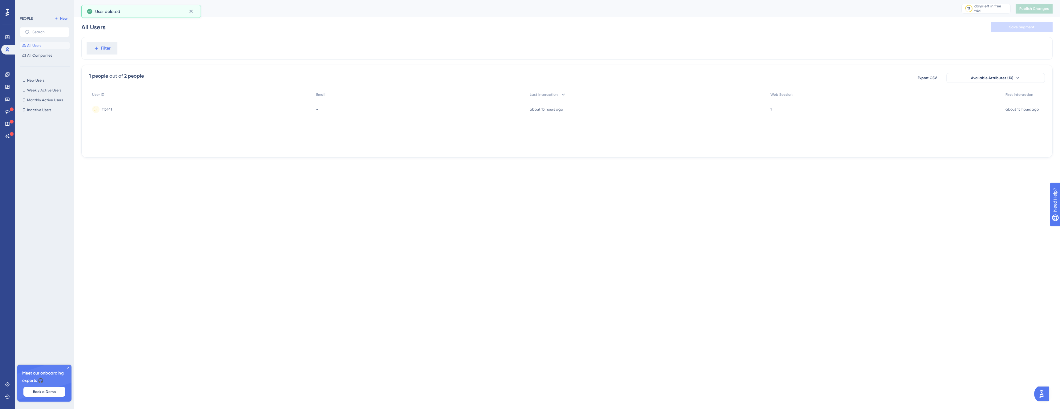
click at [49, 43] on button "All Users" at bounding box center [45, 45] width 50 height 7
click at [124, 108] on div "113441 113441" at bounding box center [201, 109] width 224 height 17
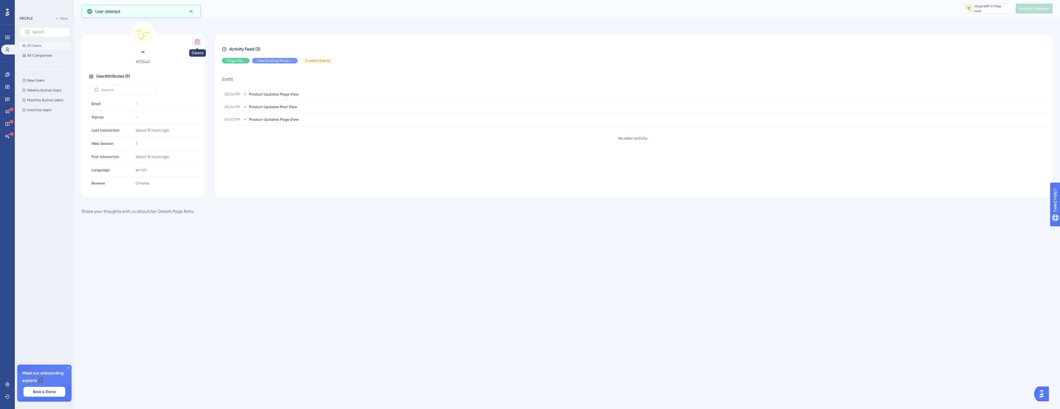
click at [201, 43] on button at bounding box center [197, 42] width 10 height 10
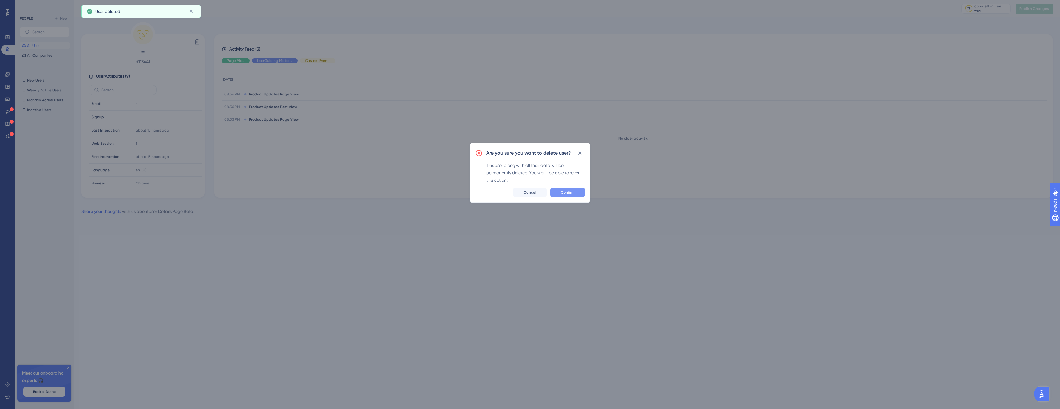
click at [559, 190] on button "Confirm" at bounding box center [567, 193] width 35 height 10
